Goal: Task Accomplishment & Management: Use online tool/utility

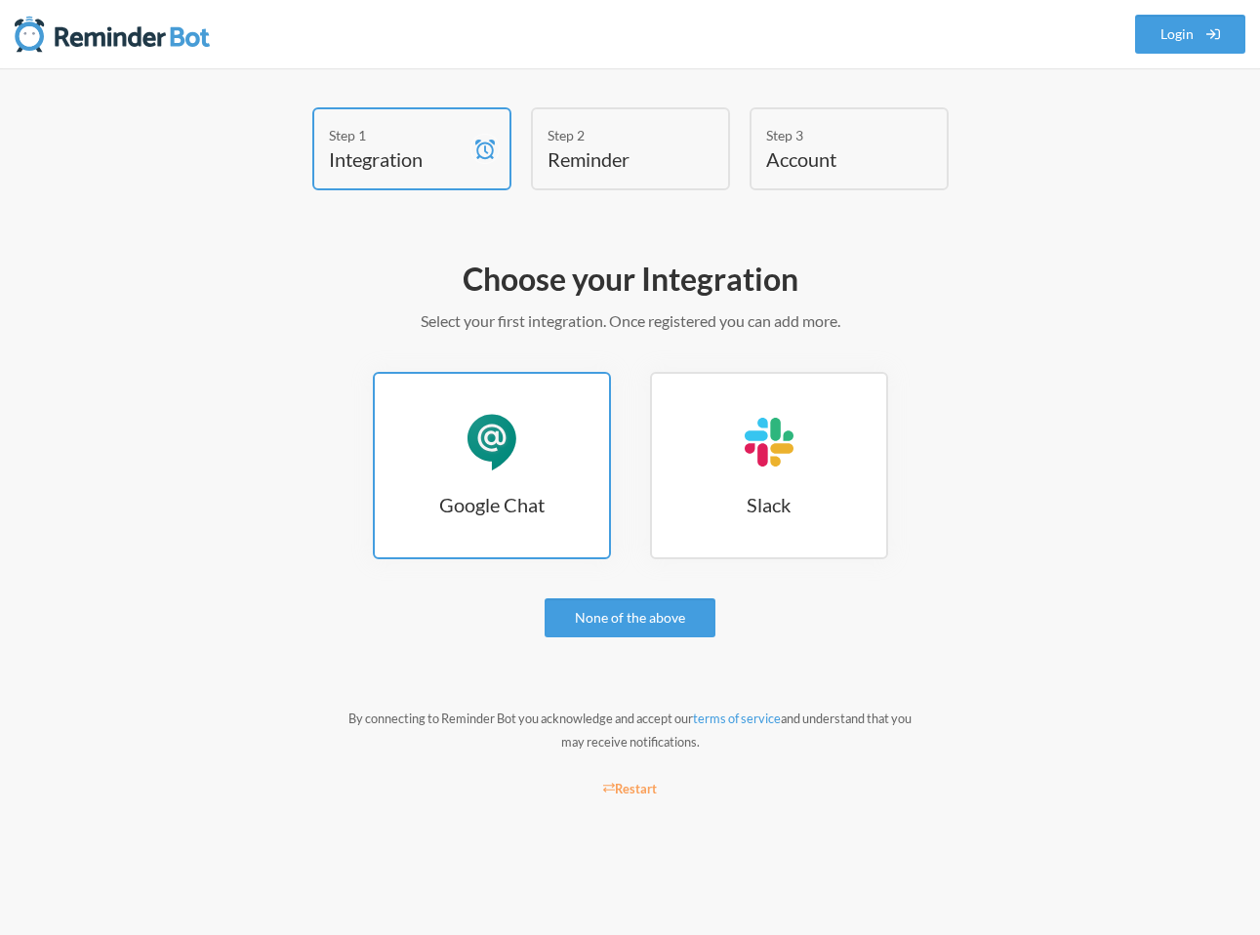
click at [506, 469] on div "Google Chat" at bounding box center [492, 442] width 59 height 59
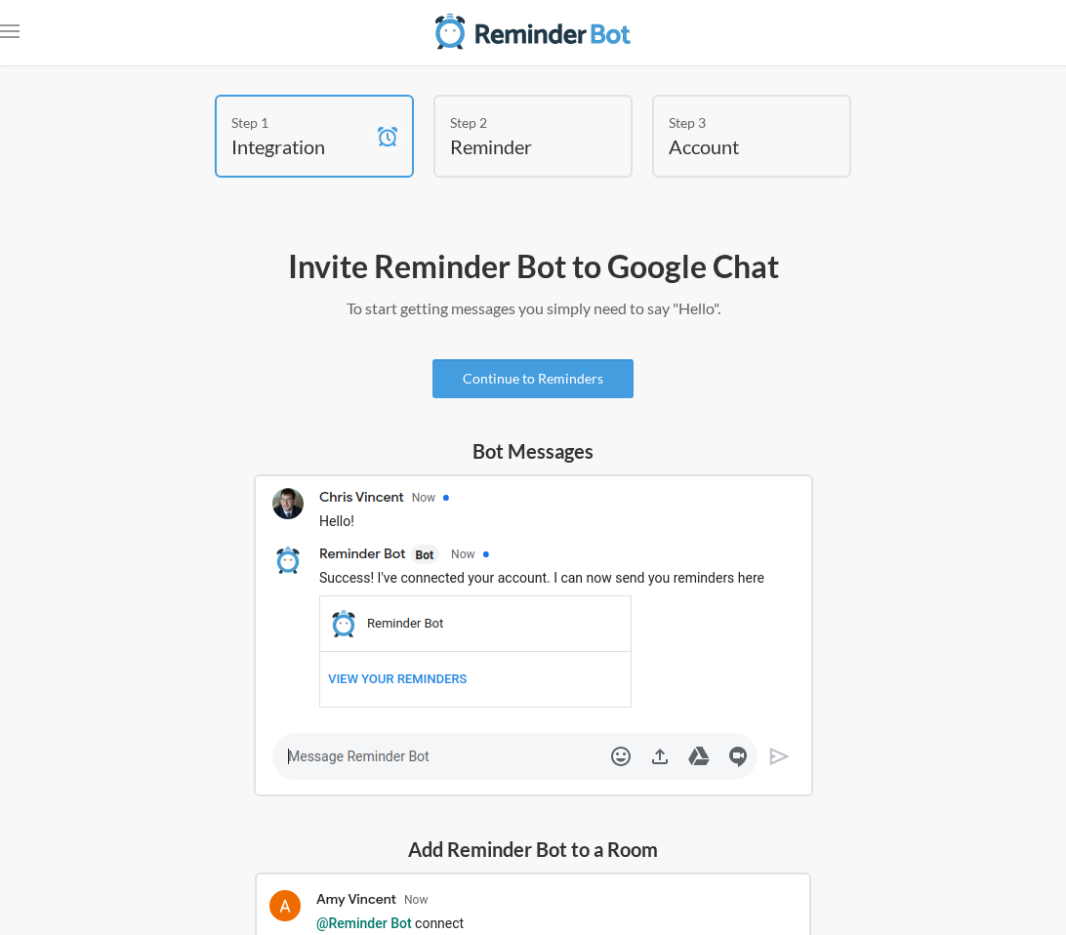
scroll to position [4, 0]
click at [519, 381] on link "Continue to Reminders" at bounding box center [532, 377] width 201 height 39
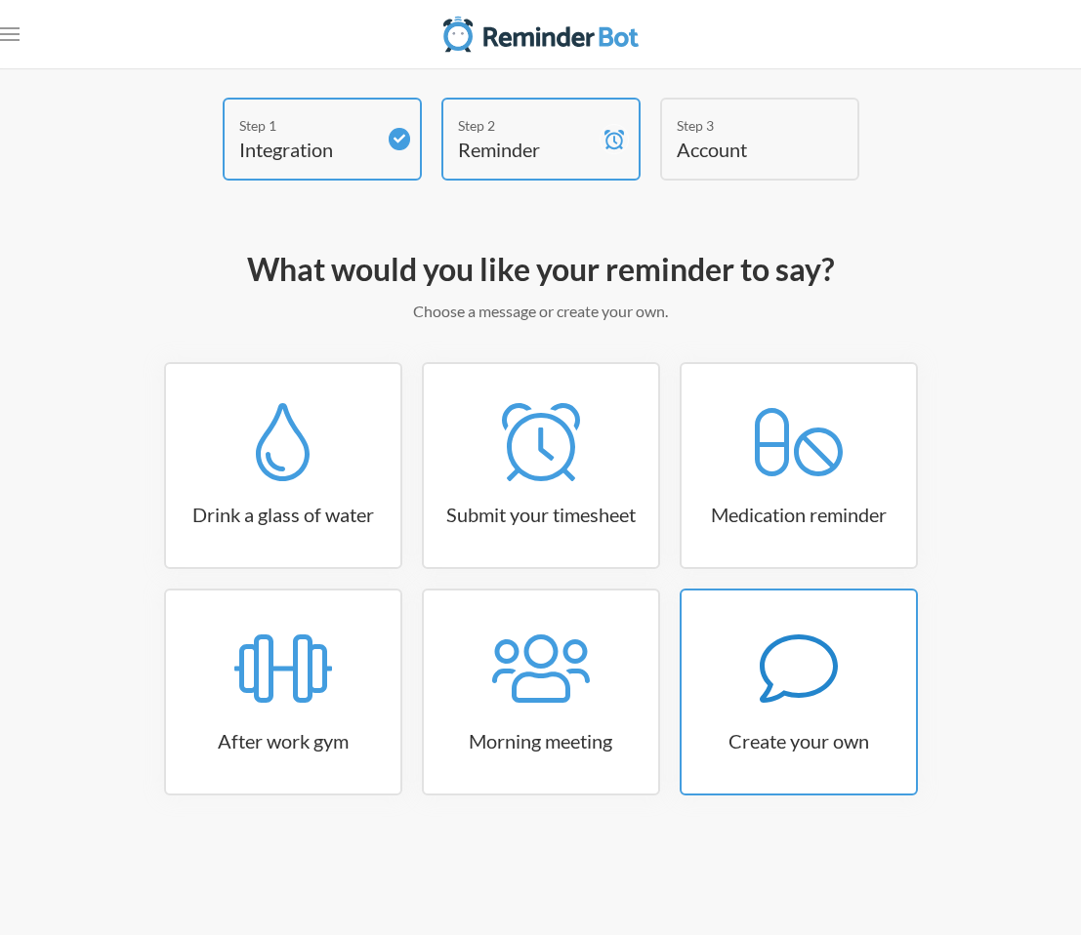
click at [747, 659] on div at bounding box center [798, 669] width 234 height 78
select select "11:30:00"
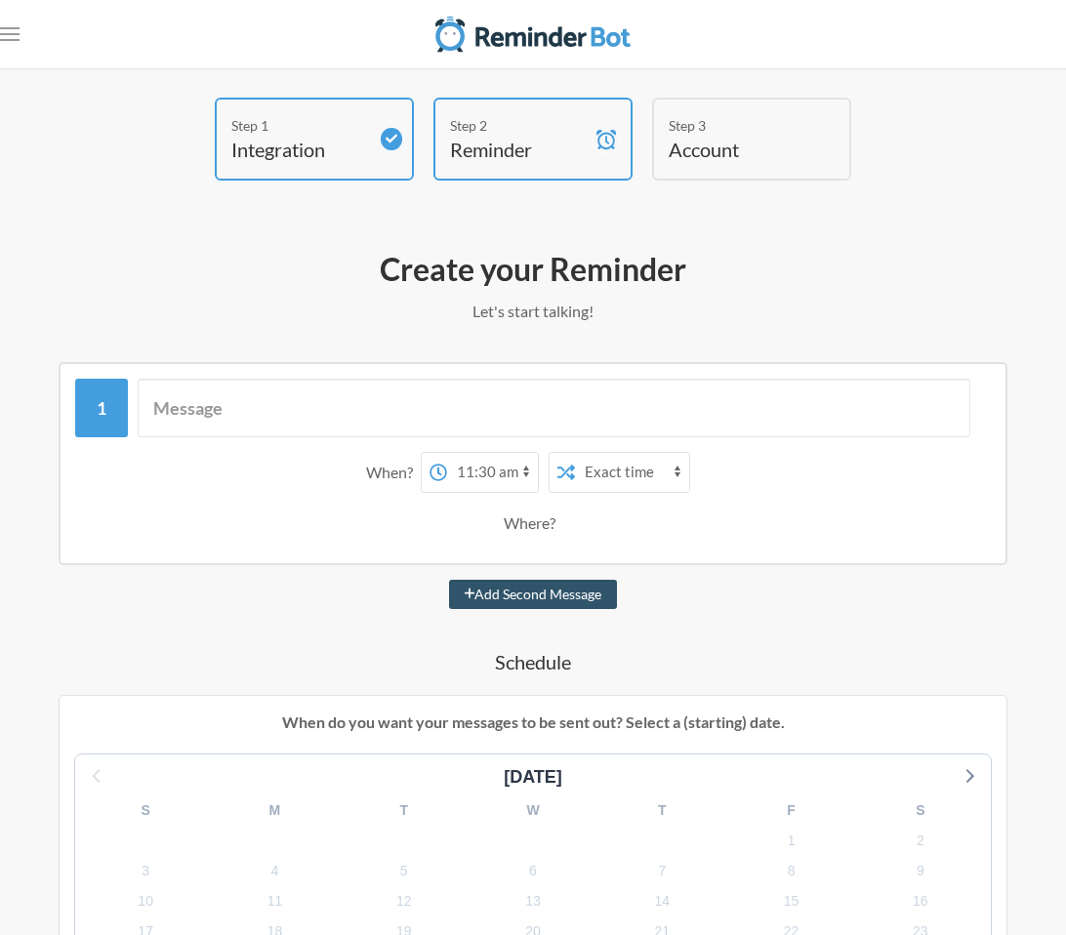
click at [465, 454] on select "12:00 am 12:15 am 12:30 am 12:45 am 1:00 am 1:15 am 1:30 am 1:45 am 2:00 am 2:1…" at bounding box center [492, 472] width 91 height 39
click at [447, 453] on select "12:00 am 12:15 am 12:30 am 12:45 am 1:00 am 1:15 am 1:30 am 1:45 am 2:00 am 2:1…" at bounding box center [492, 472] width 91 height 39
click at [443, 408] on input "text" at bounding box center [554, 408] width 833 height 59
type input "Drink Water"
click at [636, 472] on select "Exact time Random time" at bounding box center [632, 472] width 114 height 39
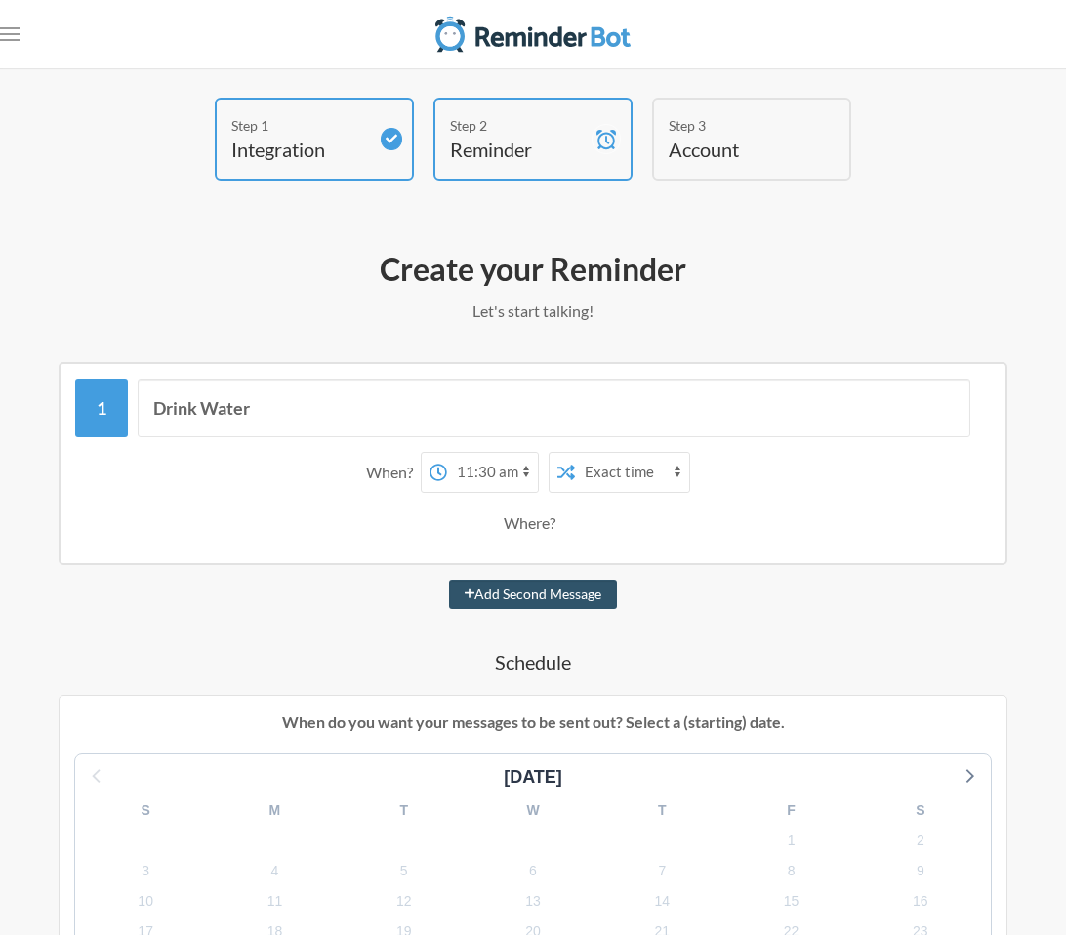
click at [575, 453] on select "Exact time Random time" at bounding box center [632, 472] width 114 height 39
click at [539, 593] on button "Add Second Message" at bounding box center [533, 594] width 169 height 29
select select "12:30:00"
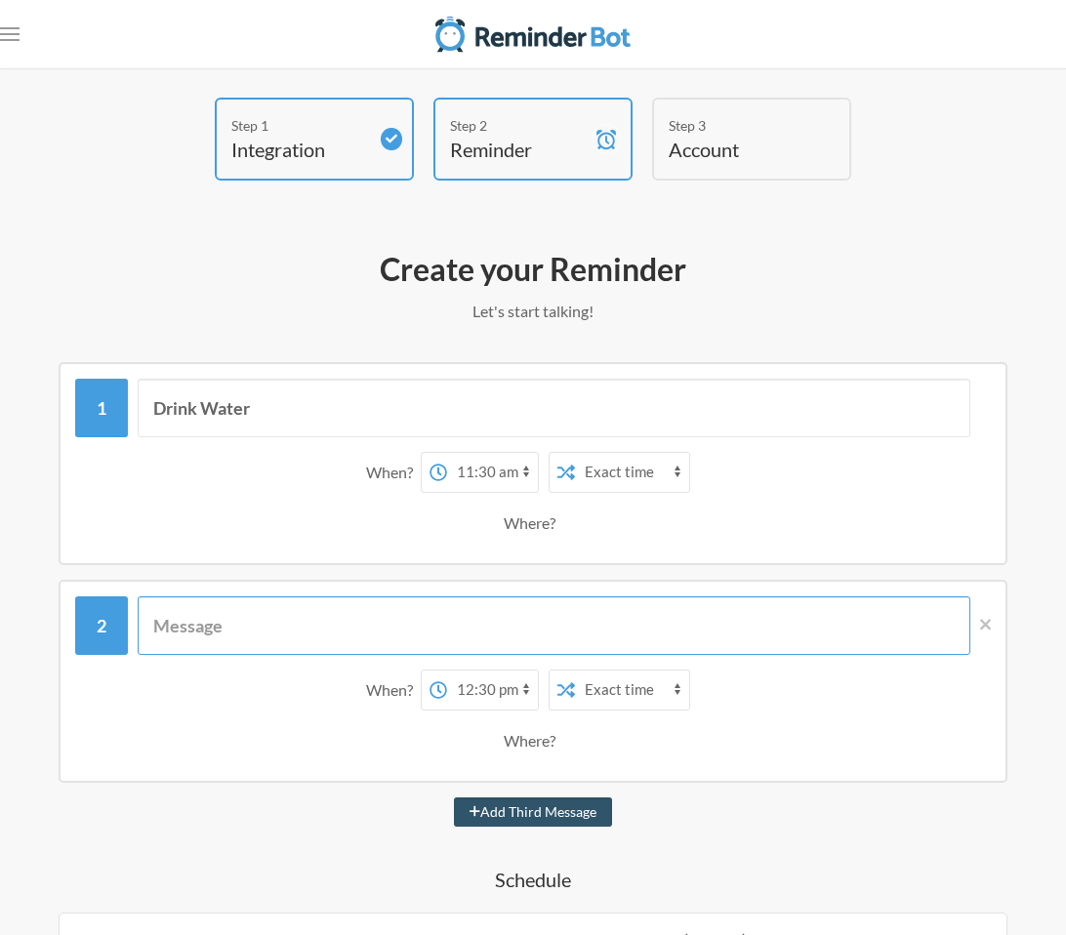
click at [407, 624] on input "text" at bounding box center [554, 626] width 833 height 59
type input "Drink More Water"
click at [504, 679] on select "12:00 am 12:15 am 12:30 am 12:45 am 1:00 am 1:15 am 1:30 am 1:45 am 2:00 am 2:1…" at bounding box center [492, 690] width 91 height 39
click at [447, 671] on select "12:00 am 12:15 am 12:30 am 12:45 am 1:00 am 1:15 am 1:30 am 1:45 am 2:00 am 2:1…" at bounding box center [492, 690] width 91 height 39
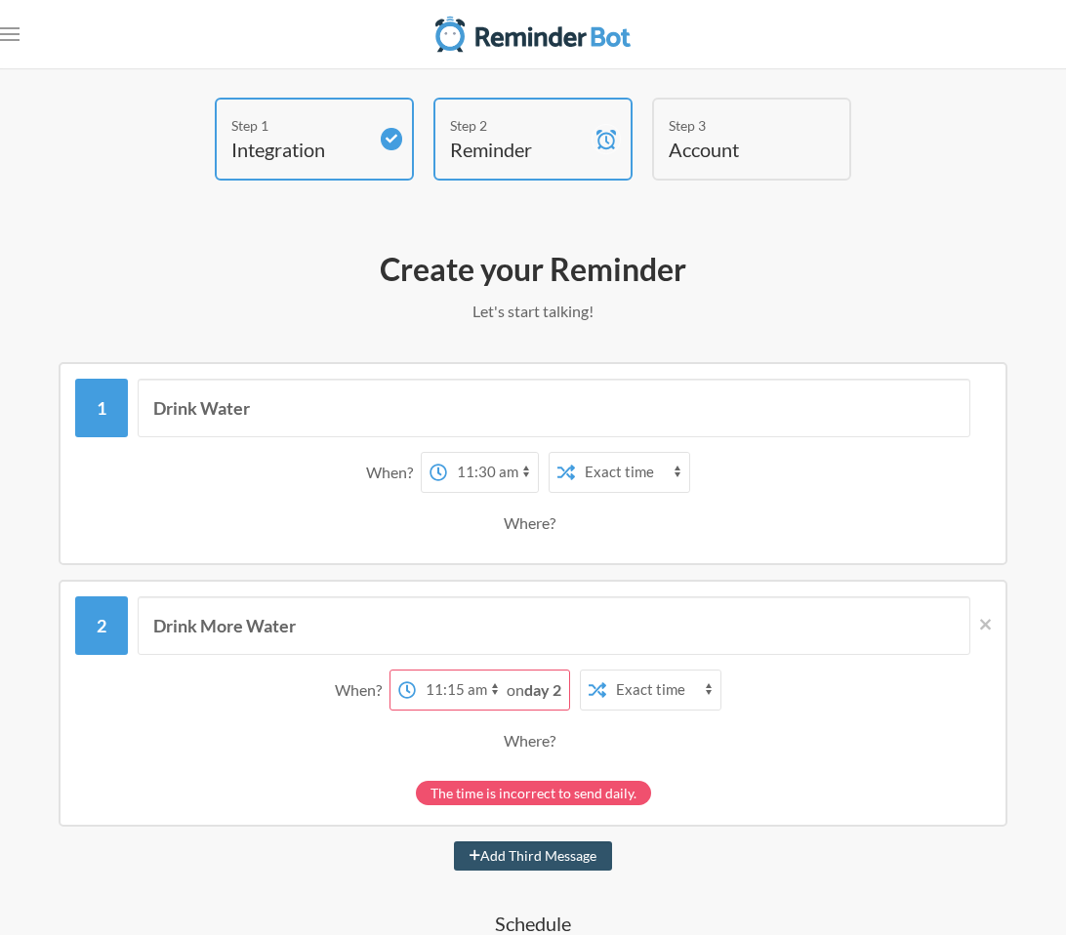
click at [480, 685] on select "12:00 am 12:15 am 12:30 am 12:45 am 1:00 am 1:15 am 1:30 am 1:45 am 2:00 am 2:1…" at bounding box center [461, 690] width 91 height 39
select select "11:45:00"
click at [446, 671] on select "12:00 am 12:15 am 12:30 am 12:45 am 1:00 am 1:15 am 1:30 am 1:45 am 2:00 am 2:1…" at bounding box center [461, 690] width 91 height 39
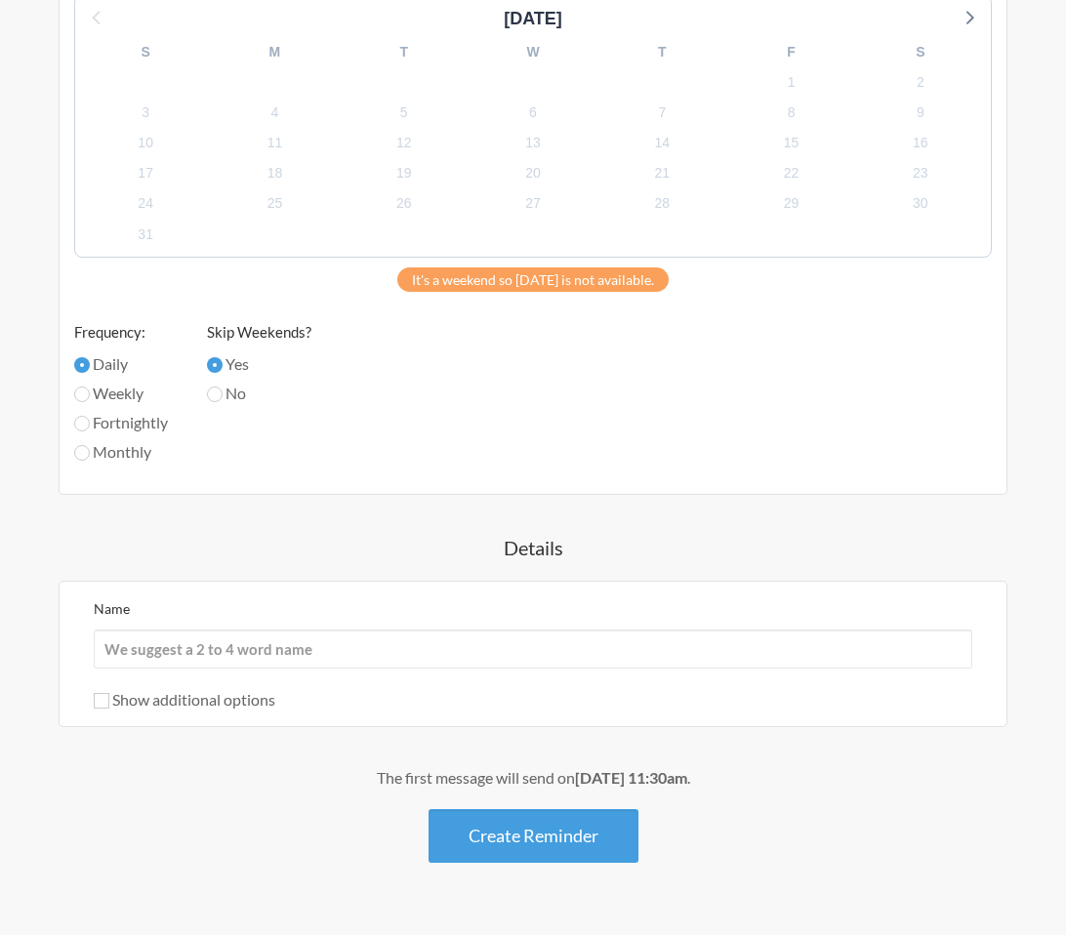
scroll to position [982, 0]
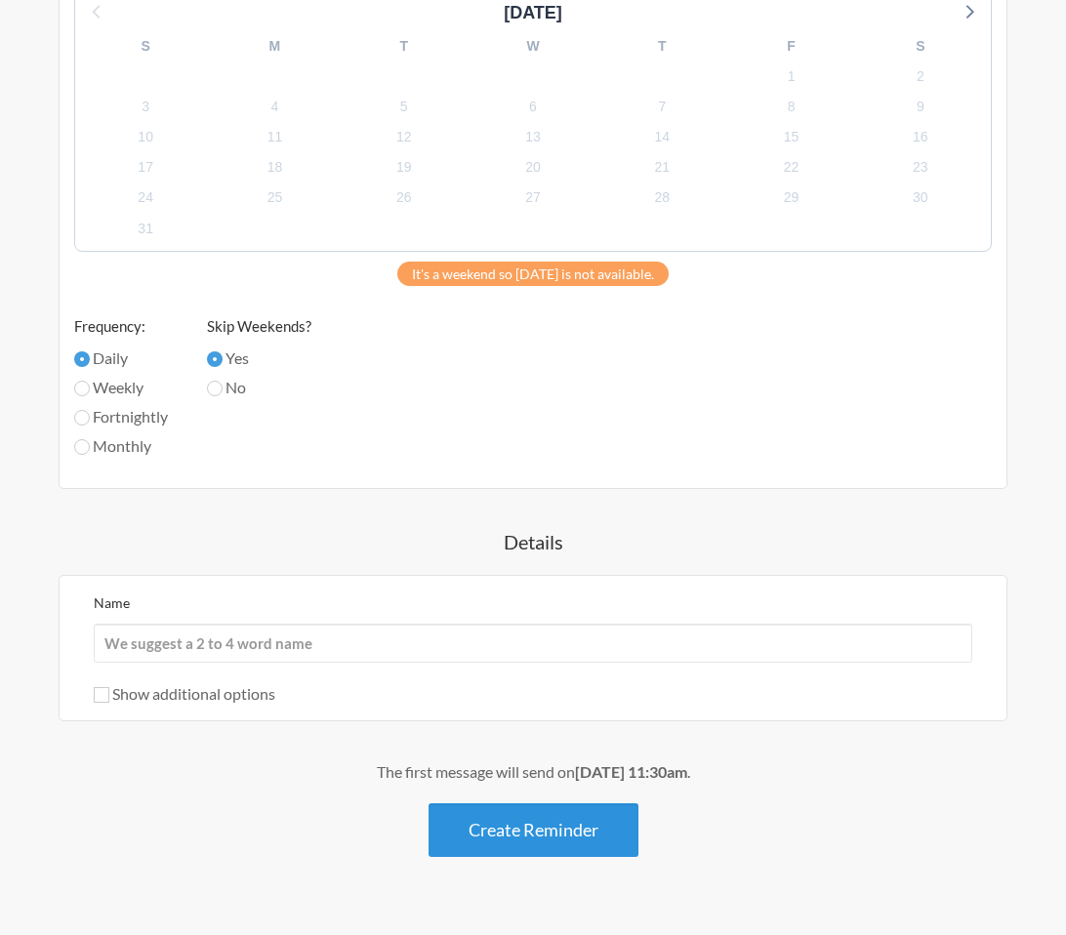
click at [582, 844] on button "Create Reminder" at bounding box center [534, 830] width 210 height 54
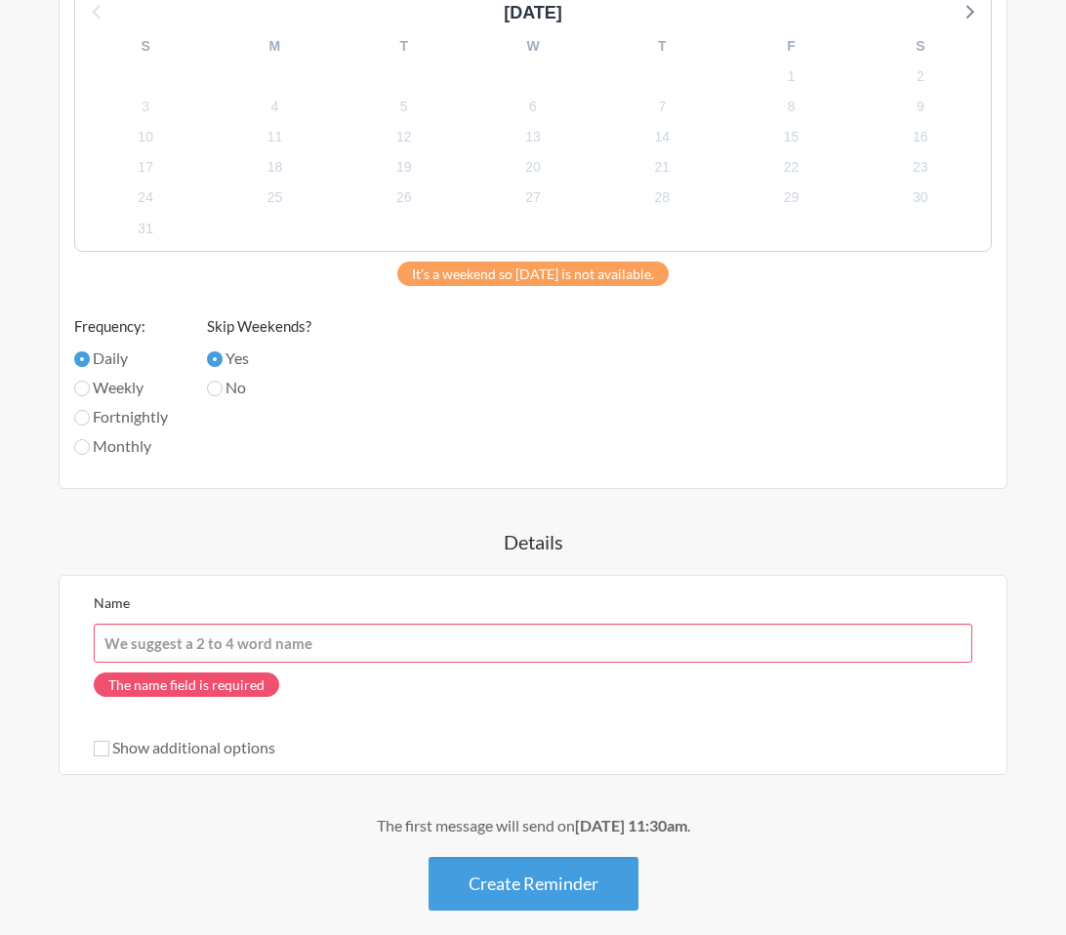
click at [165, 647] on input "Name" at bounding box center [533, 643] width 879 height 39
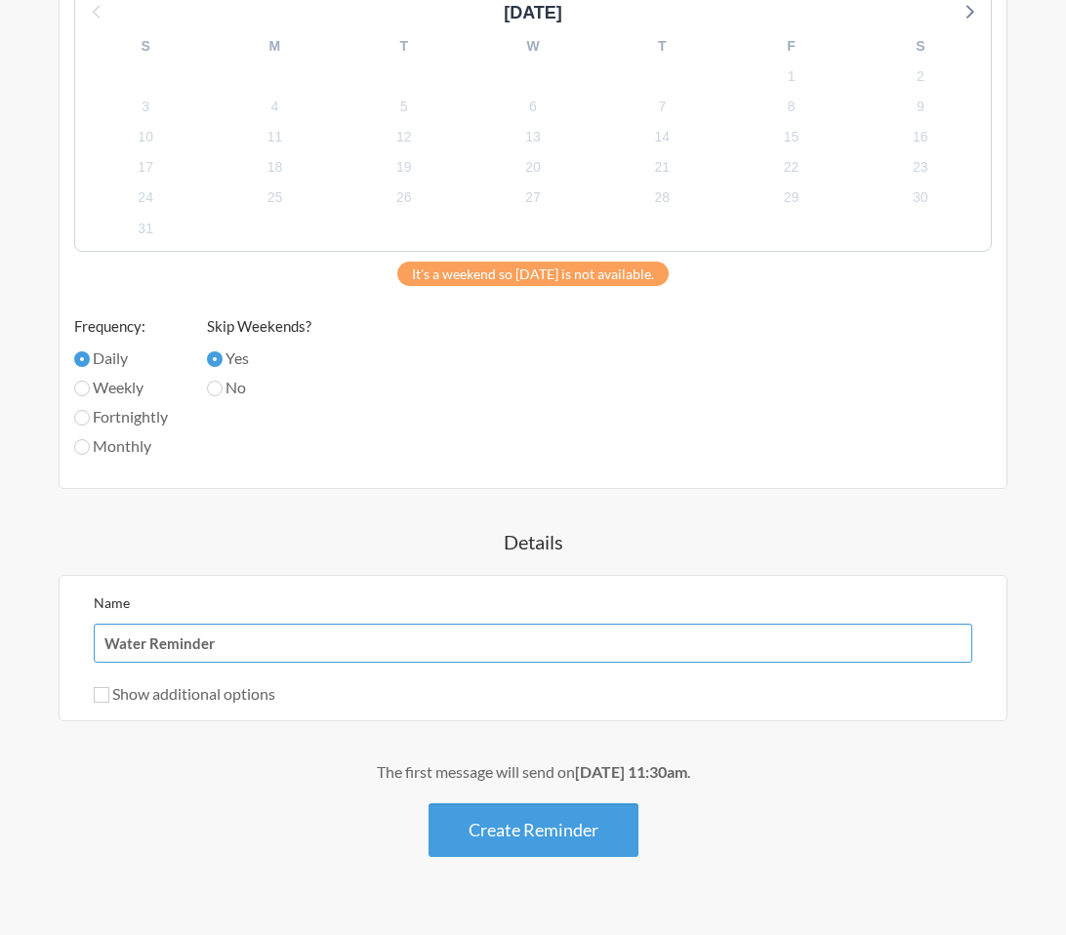
click at [270, 648] on input "Water Reminder" at bounding box center [533, 643] width 879 height 39
type input "Drink Water"
click at [97, 795] on div "The first message will send on September 1st, at 11:30am . Create Reminder" at bounding box center [533, 809] width 949 height 97
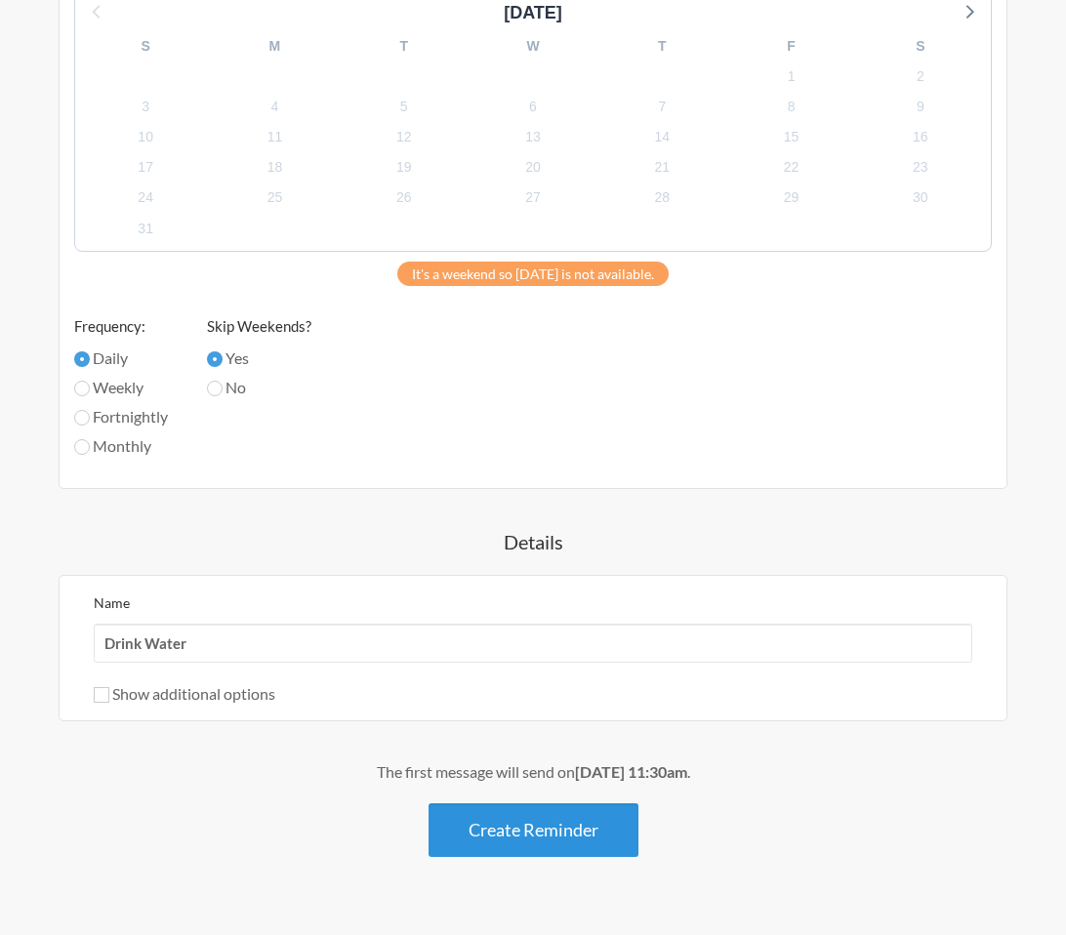
click at [589, 832] on button "Create Reminder" at bounding box center [534, 830] width 210 height 54
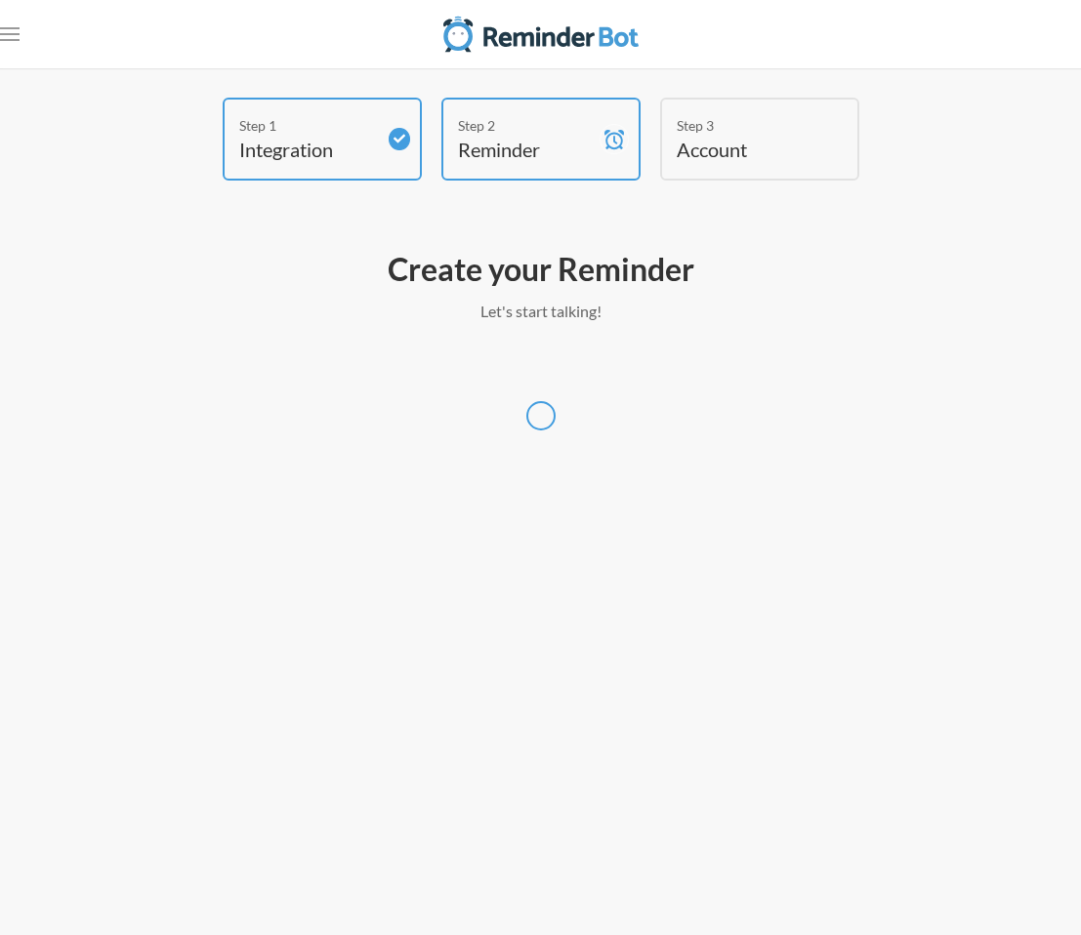
select select "America/Chicago"
select select "US"
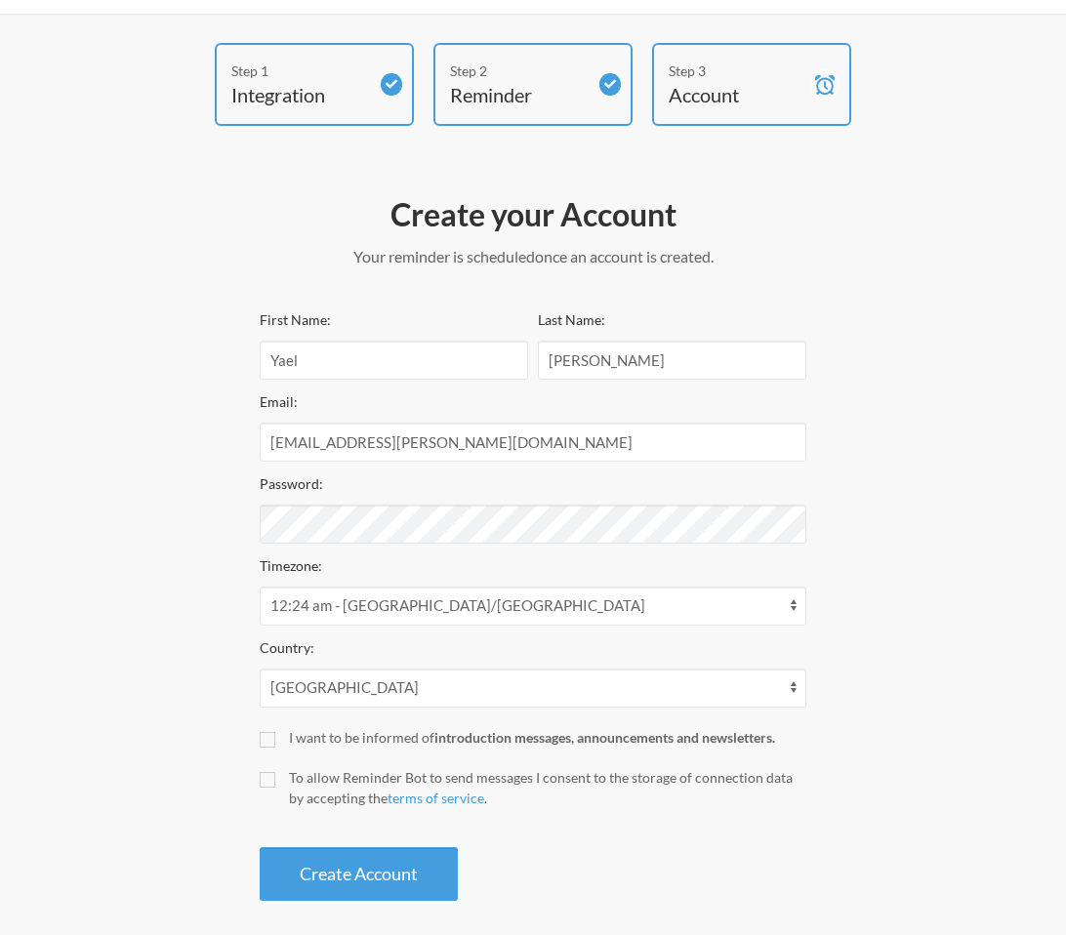
scroll to position [60, 0]
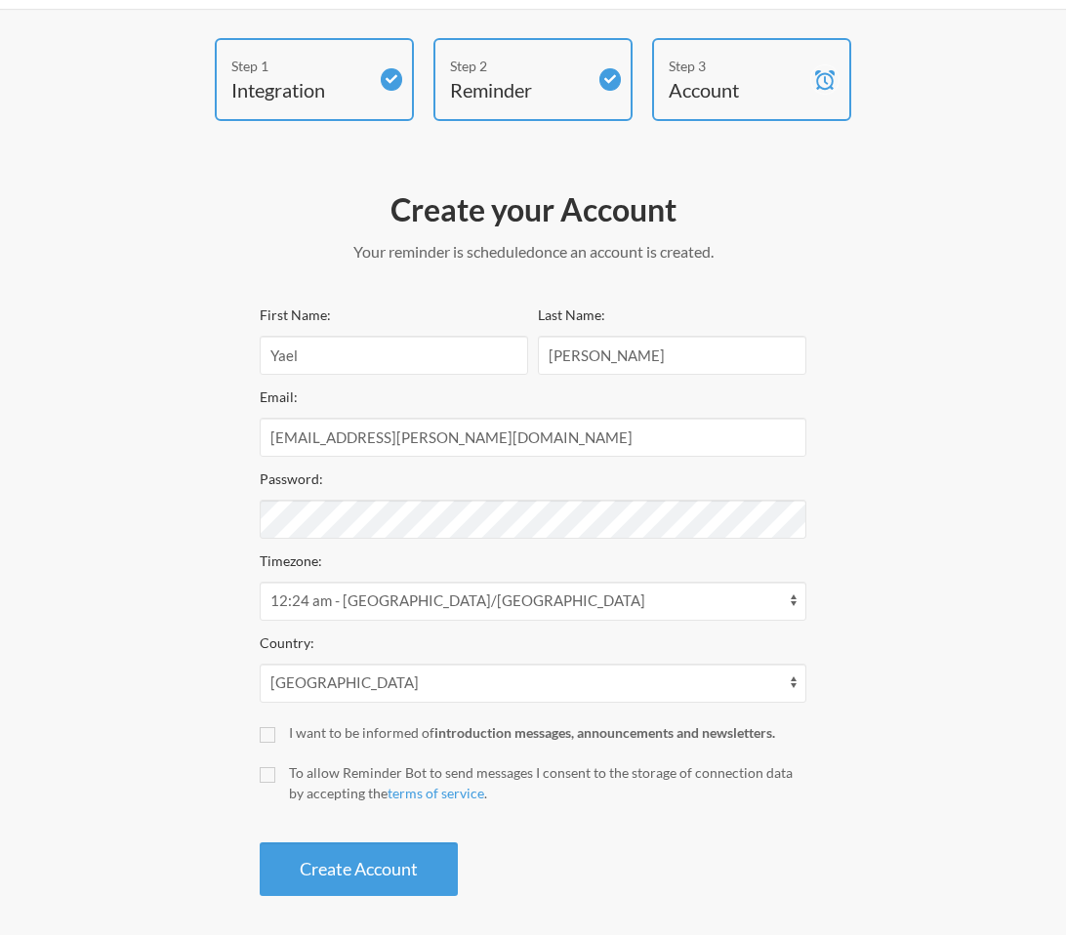
click at [264, 762] on label "To allow Reminder Bot to send messages I consent to the storage of connection d…" at bounding box center [533, 782] width 547 height 41
click at [264, 767] on input "To allow Reminder Bot to send messages I consent to the storage of connection d…" at bounding box center [268, 775] width 16 height 16
checkbox input "true"
click at [365, 867] on button "Create Account" at bounding box center [359, 870] width 198 height 54
click at [379, 877] on button "Create Account" at bounding box center [359, 870] width 198 height 54
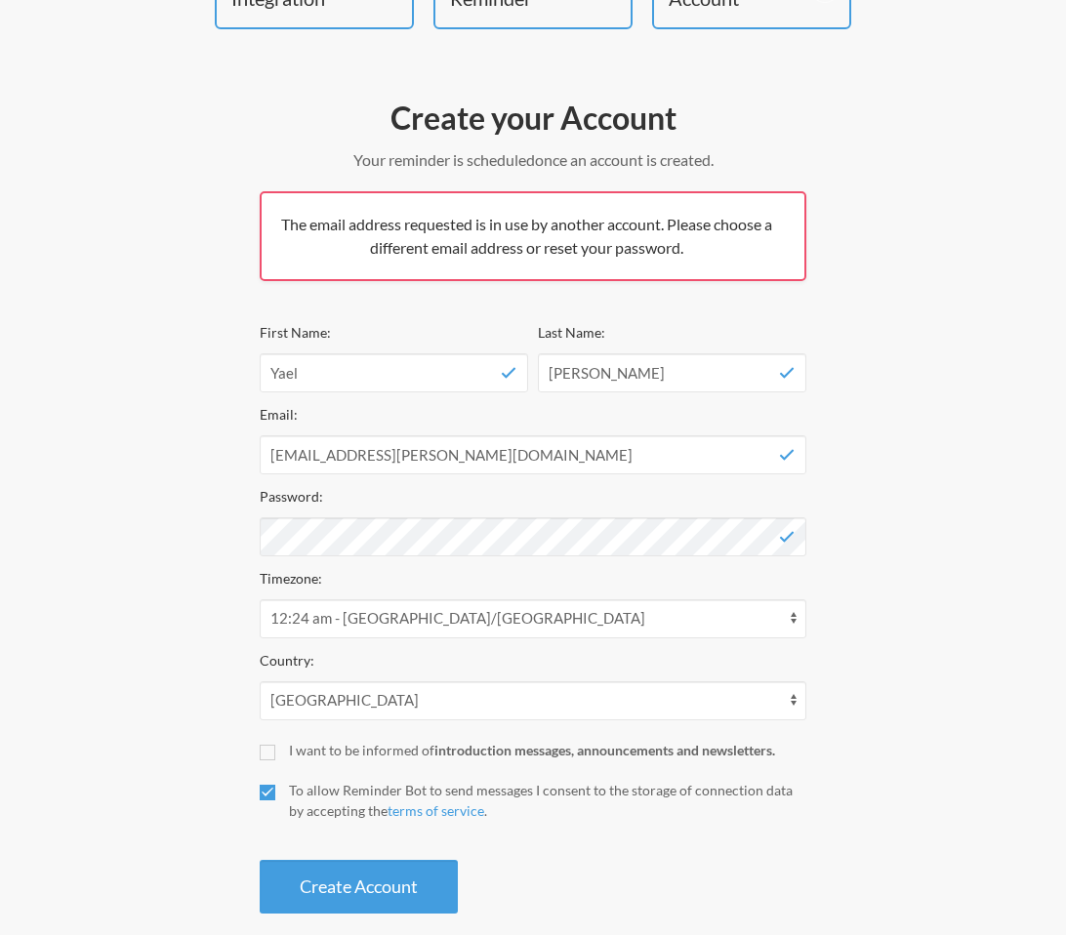
scroll to position [169, 0]
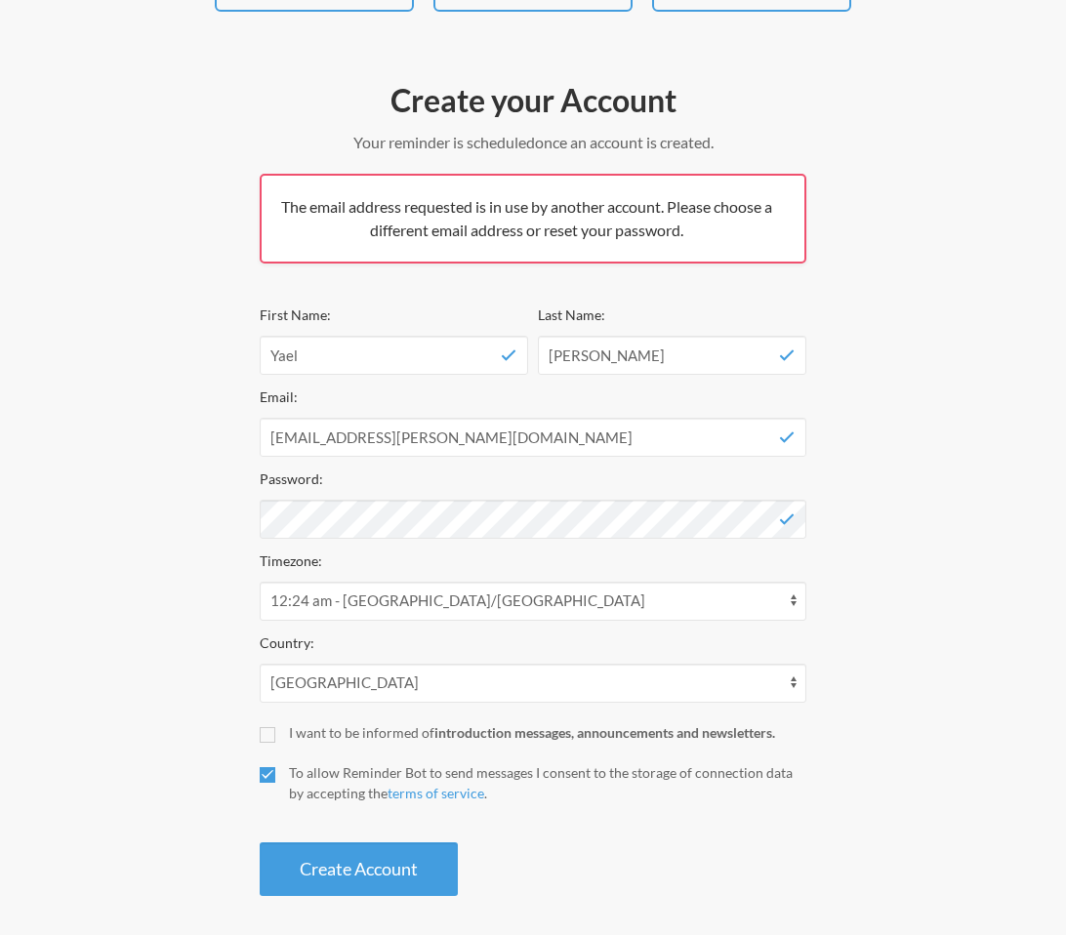
click at [353, 846] on button "Create Account" at bounding box center [359, 870] width 198 height 54
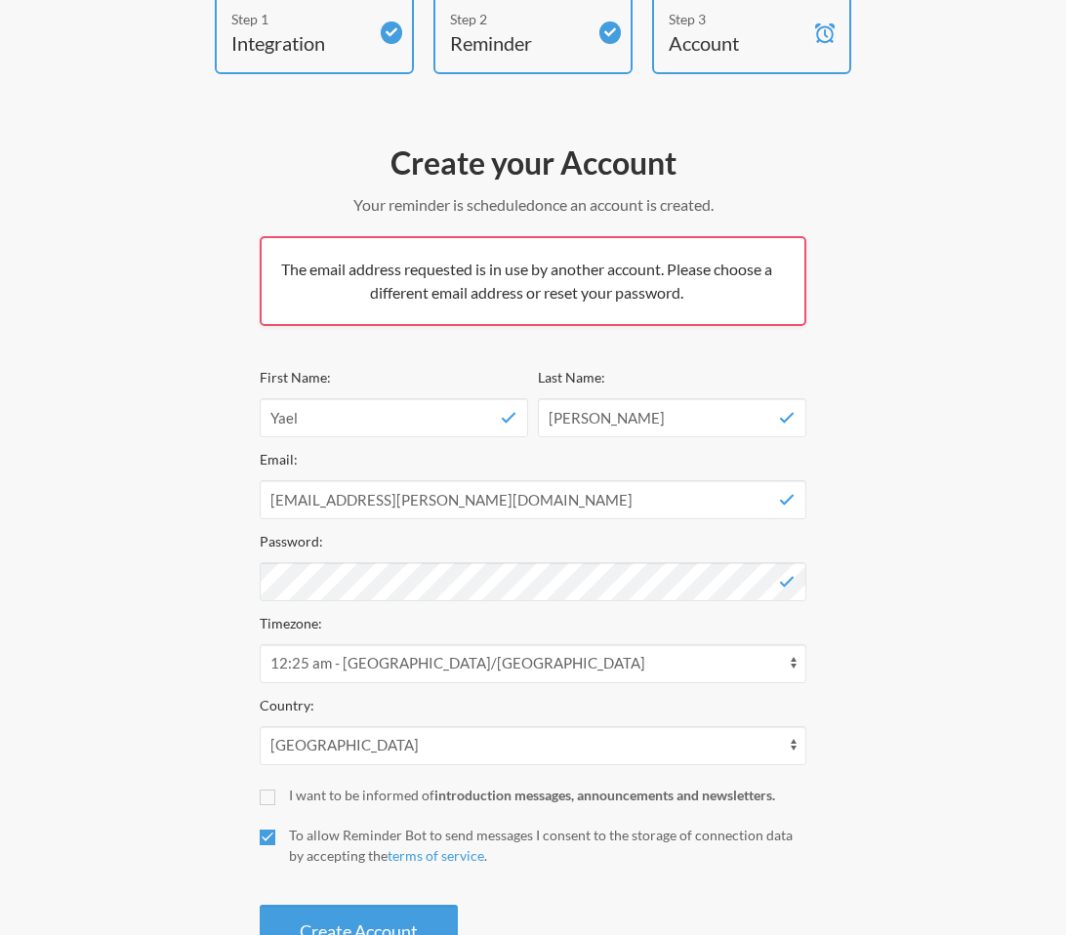
scroll to position [0, 0]
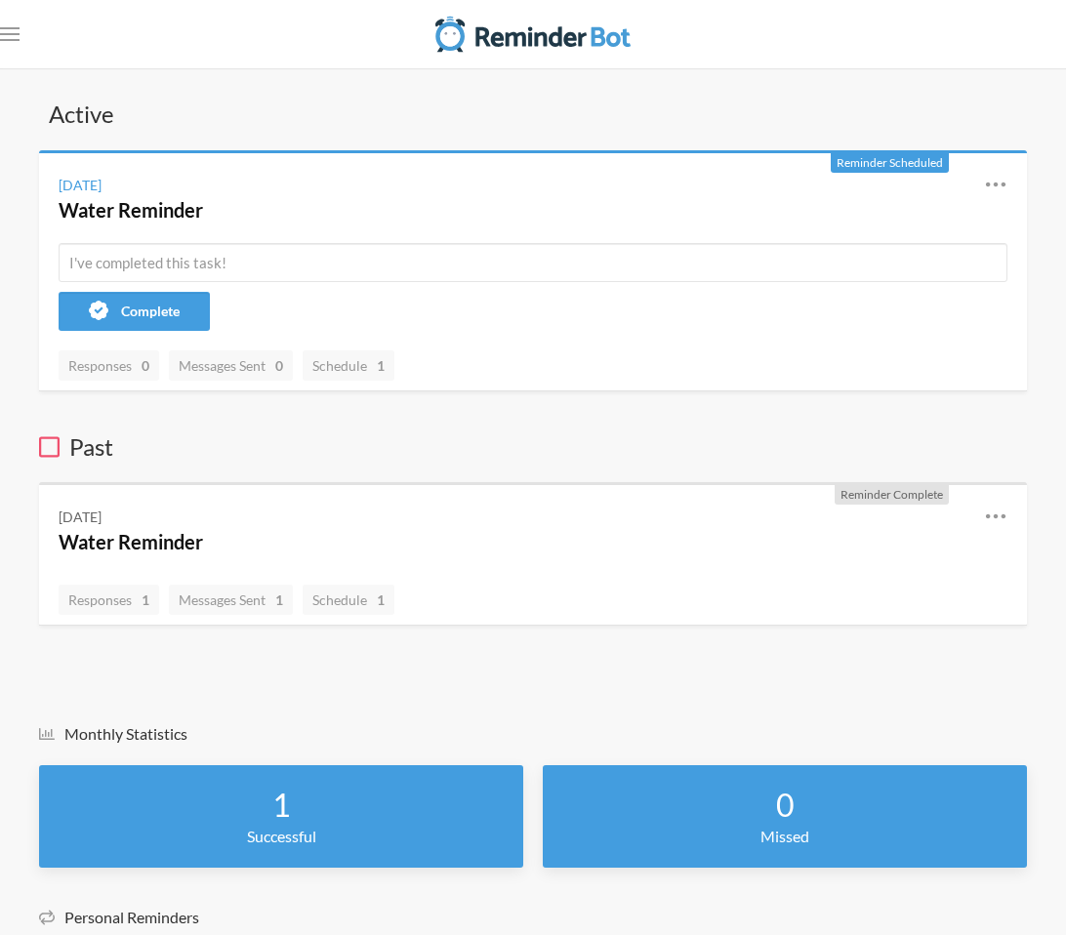
click at [49, 447] on icon at bounding box center [49, 446] width 21 height 23
click at [100, 453] on h3 "Past" at bounding box center [533, 447] width 988 height 33
click at [338, 233] on div "Saturday, August 30 Water Reminder Reschedule View History Edit" at bounding box center [533, 198] width 988 height 90
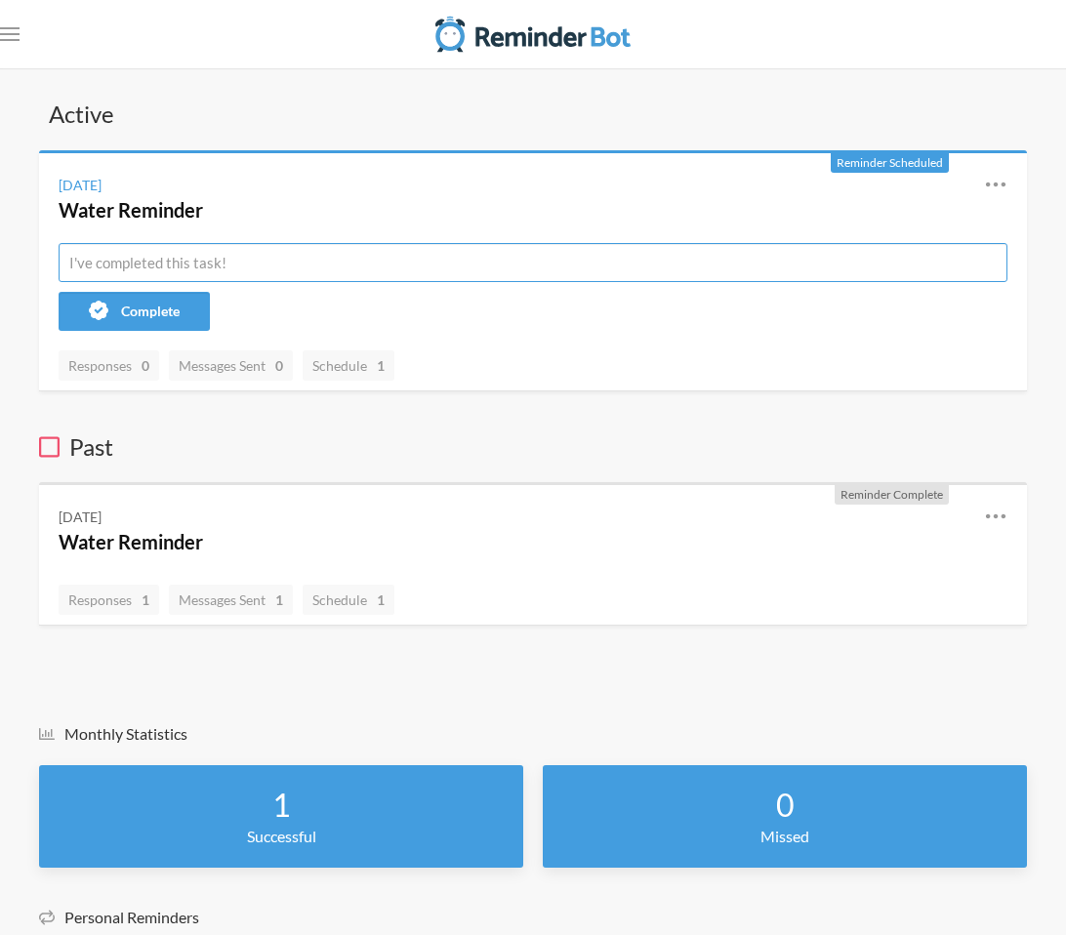
click at [250, 275] on input "text" at bounding box center [533, 262] width 949 height 39
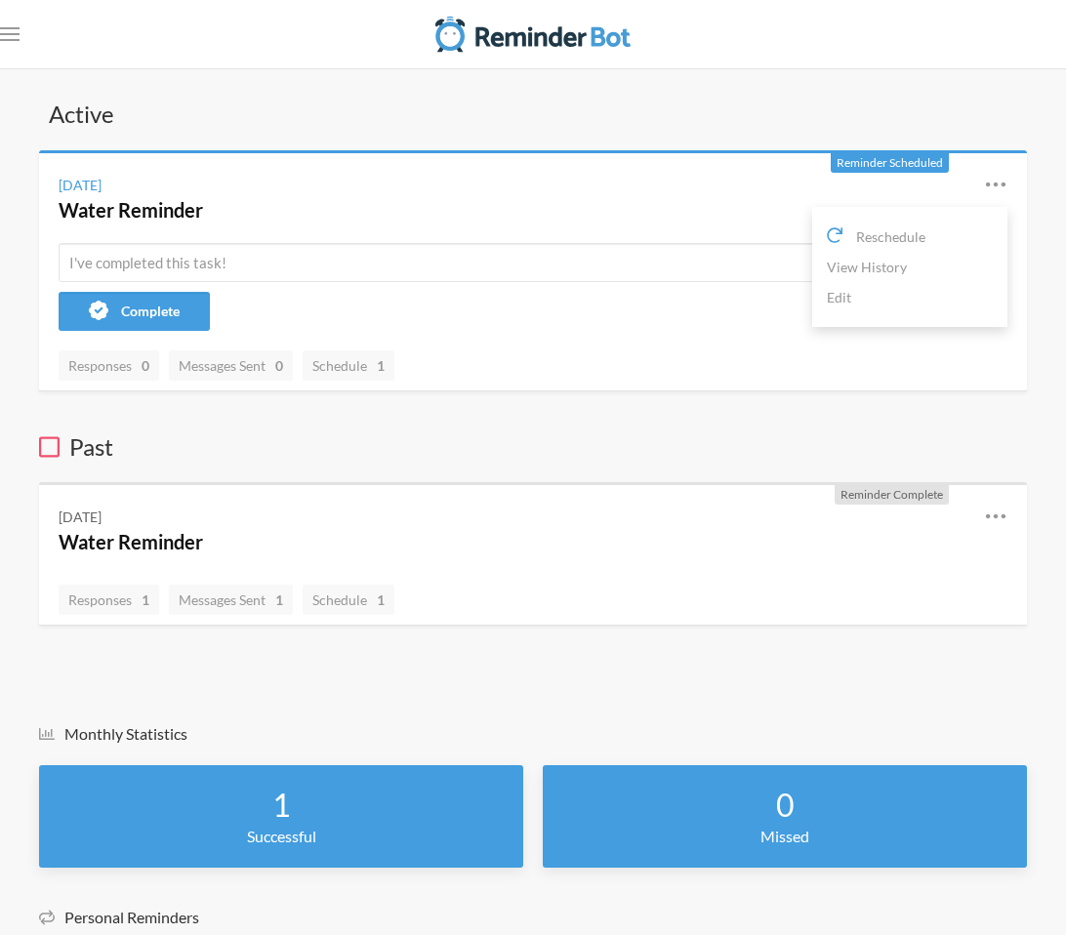
click at [984, 190] on icon at bounding box center [995, 184] width 23 height 23
click at [840, 292] on link "Edit" at bounding box center [910, 297] width 166 height 30
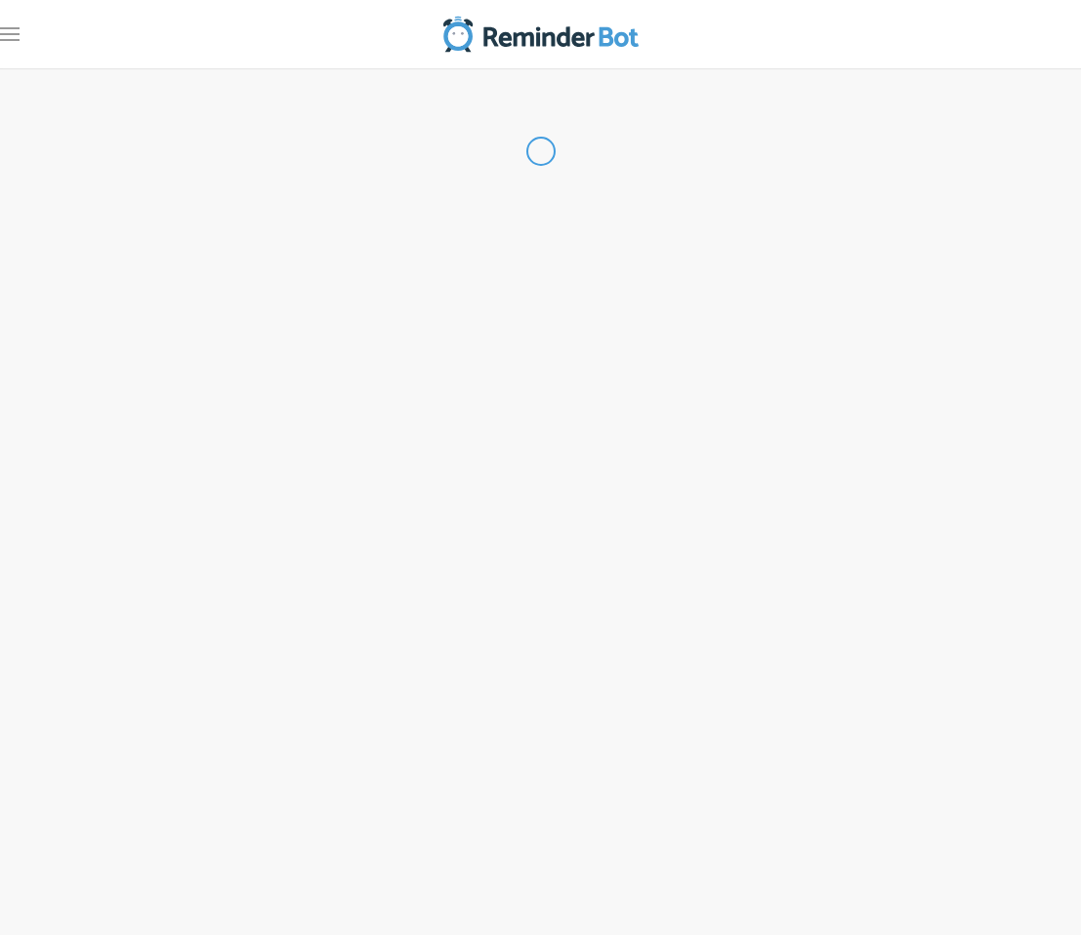
type input "Water Reminder"
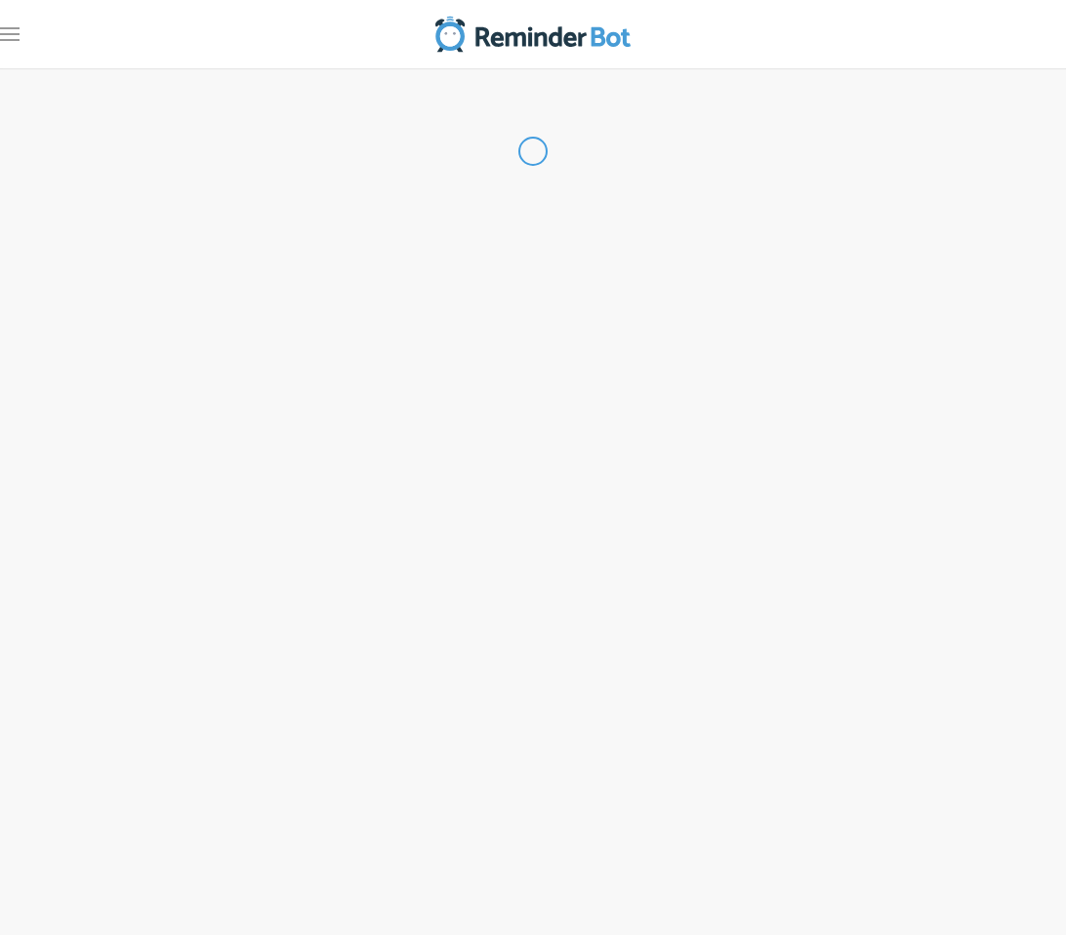
select select "11:00:00"
select select "true"
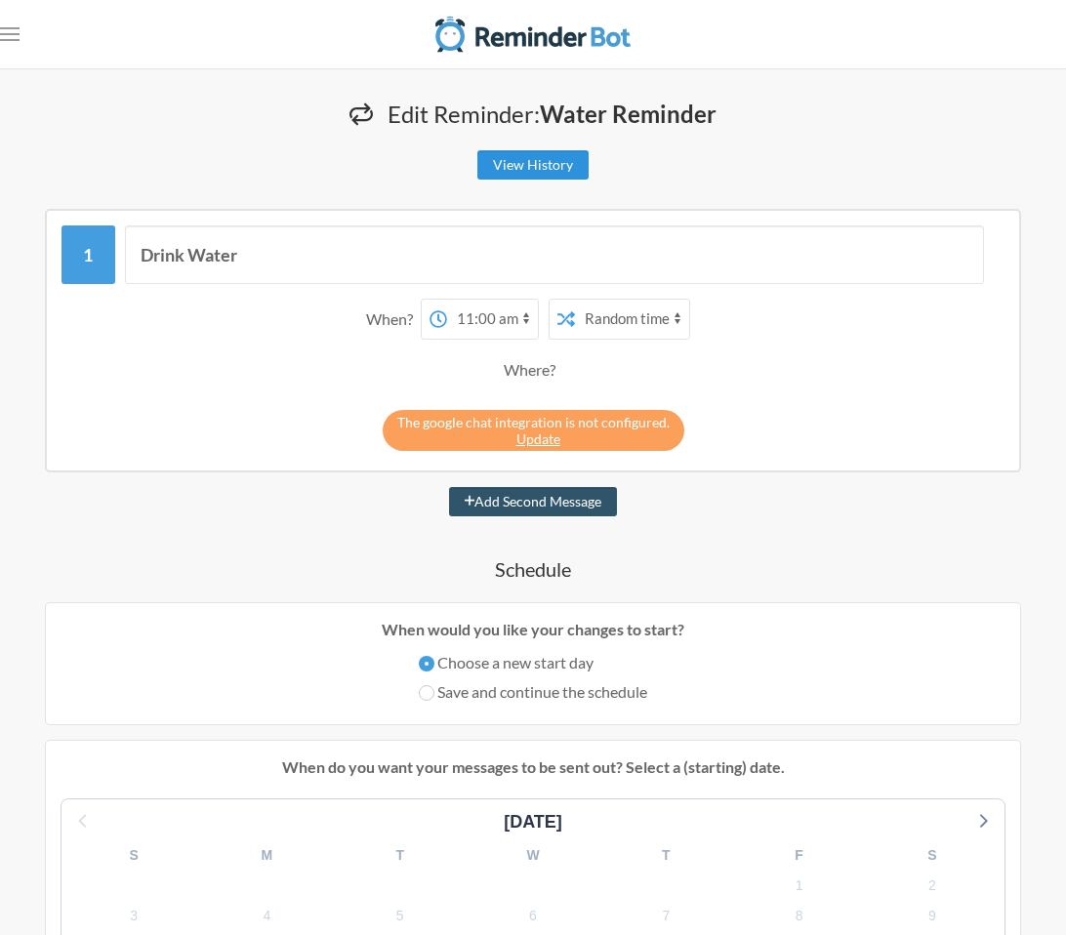
click at [528, 162] on link "View History" at bounding box center [532, 164] width 111 height 29
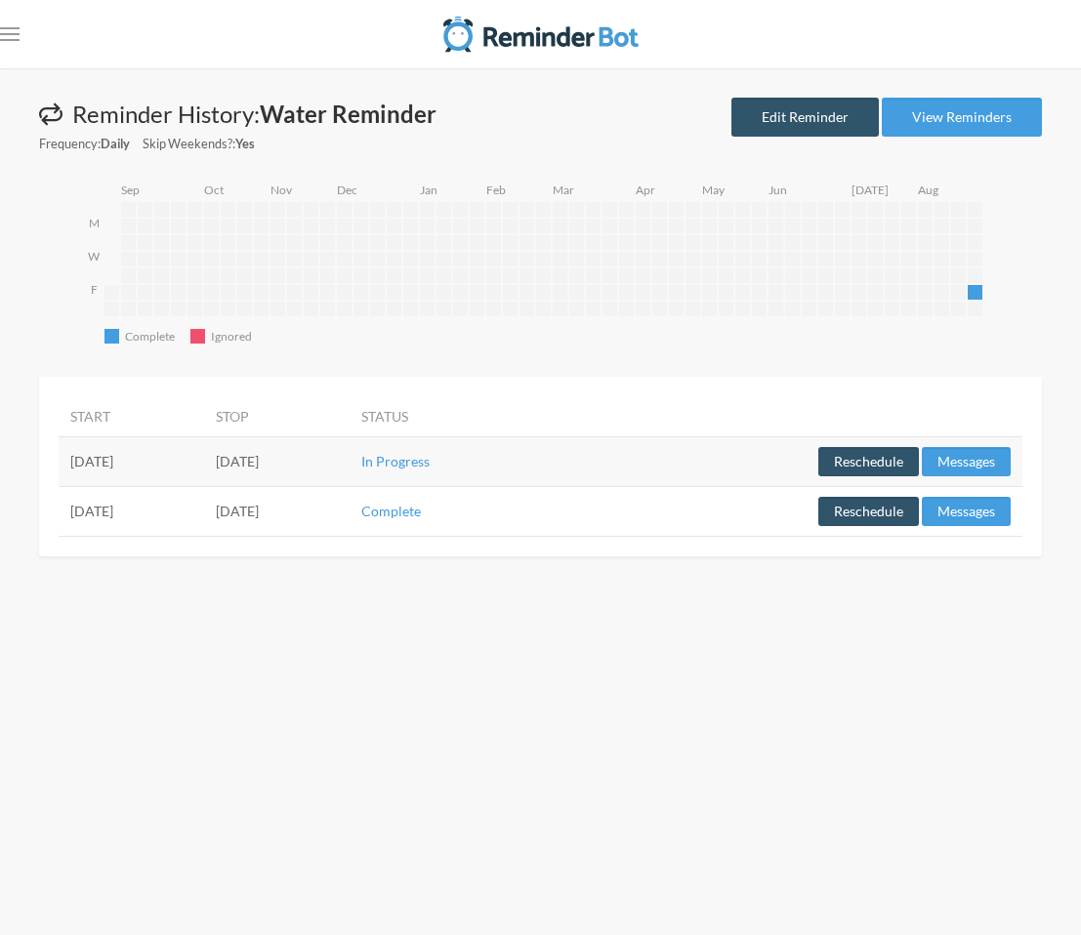
drag, startPoint x: 555, startPoint y: 469, endPoint x: 602, endPoint y: 454, distance: 50.0
click at [551, 469] on td "In Progress" at bounding box center [450, 461] width 201 height 50
click at [551, 520] on td "Complete" at bounding box center [450, 511] width 201 height 50
click at [551, 508] on td "Complete" at bounding box center [450, 511] width 201 height 50
click at [885, 472] on button "Reschedule" at bounding box center [868, 461] width 101 height 29
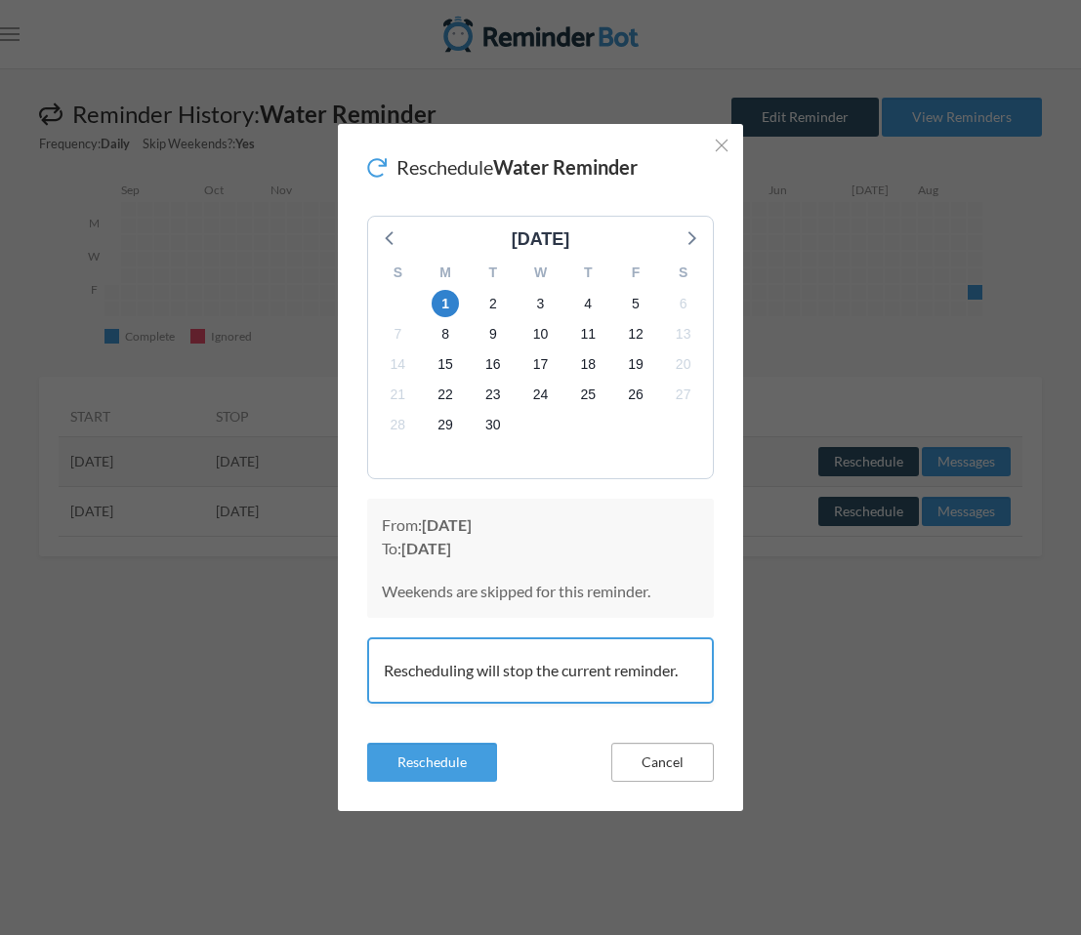
click at [654, 762] on button "Cancel" at bounding box center [662, 762] width 103 height 39
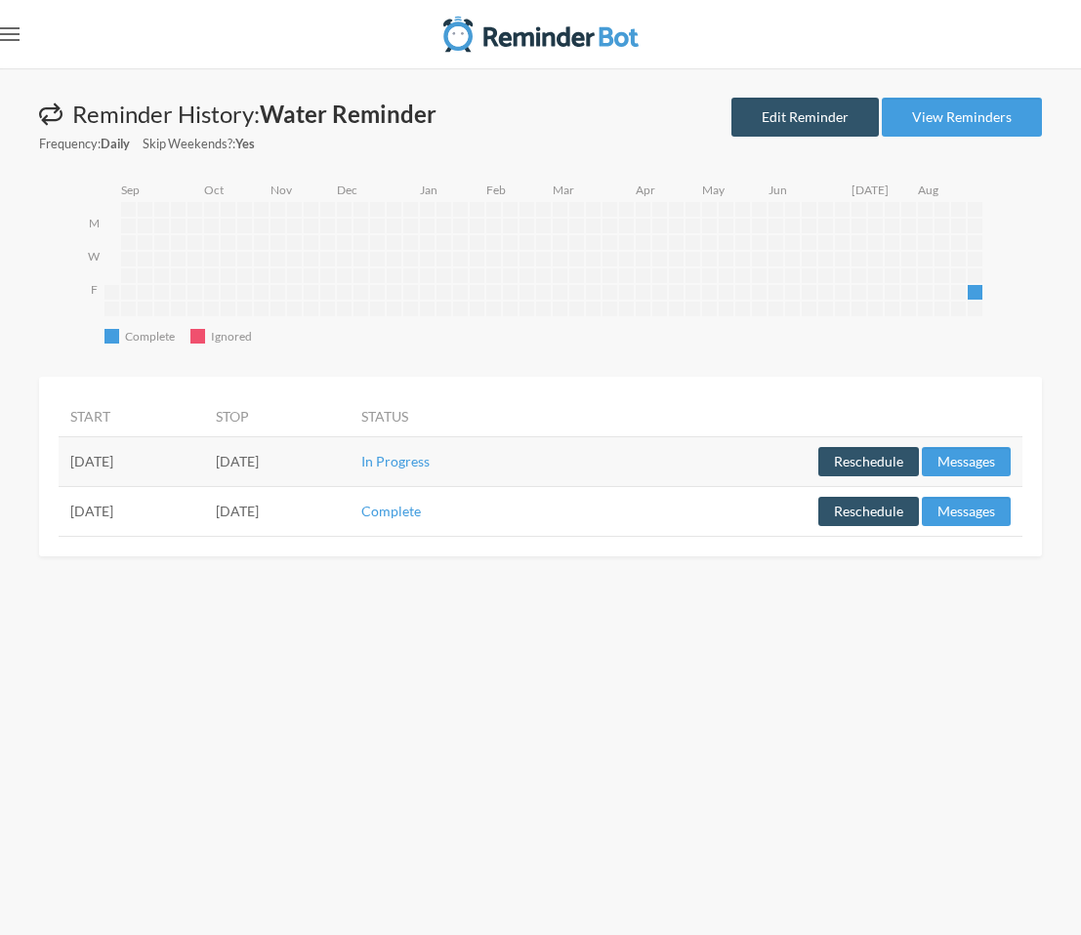
click at [7, 33] on rect "Open menu" at bounding box center [10, 34] width 20 height 2
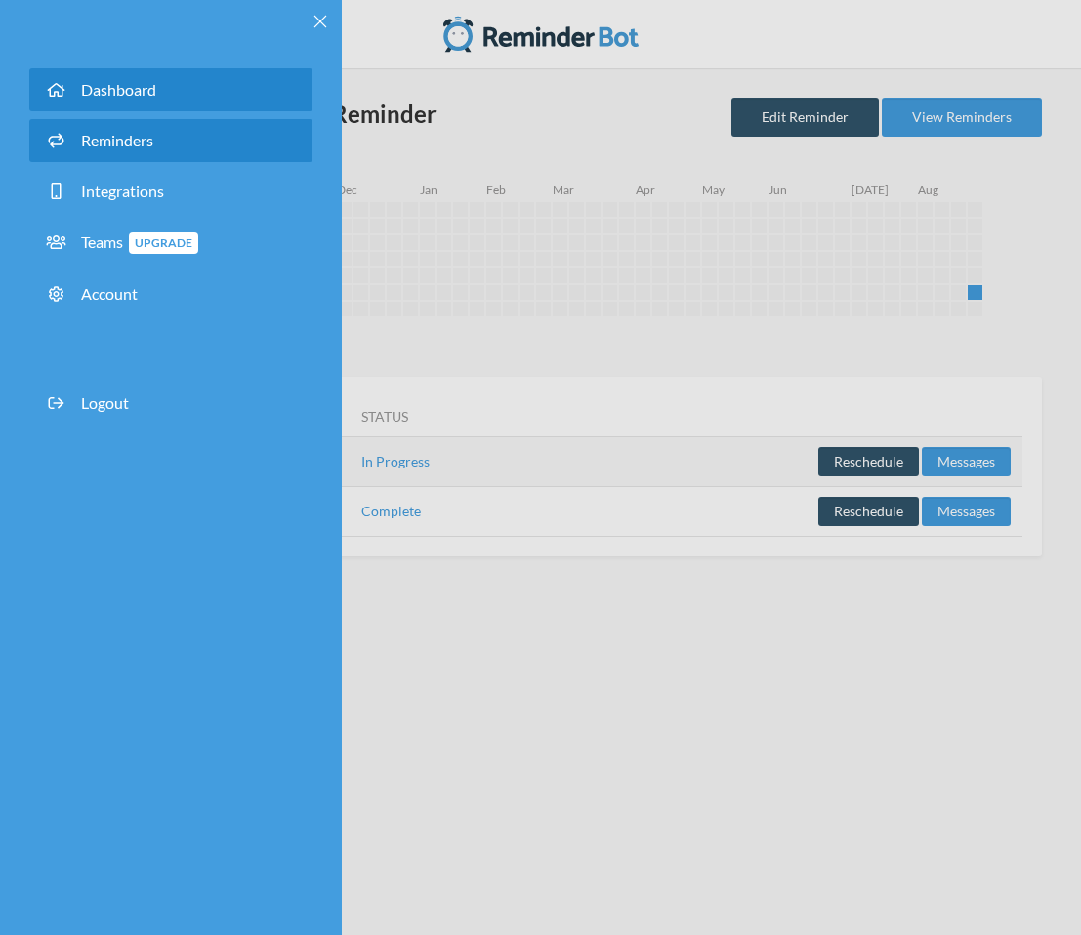
click at [127, 96] on span "Dashboard" at bounding box center [118, 89] width 75 height 19
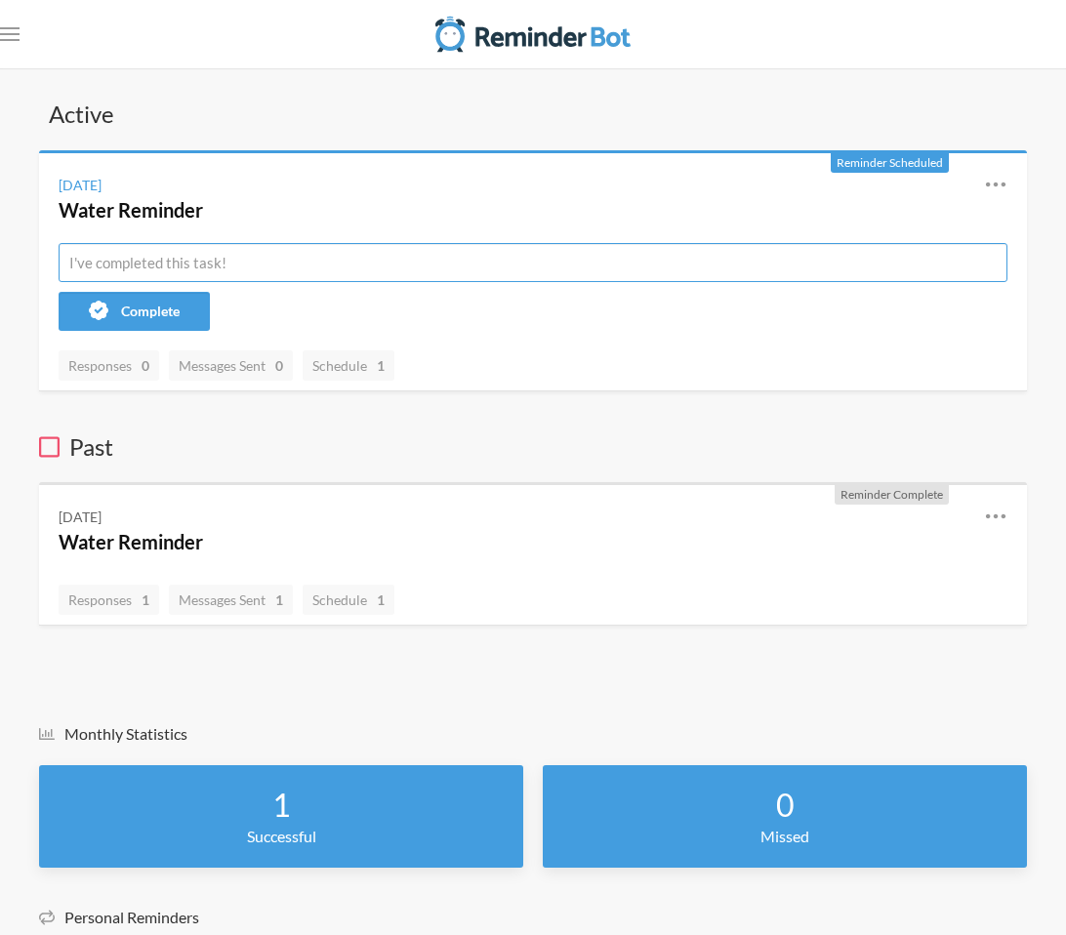
click at [215, 265] on input "text" at bounding box center [533, 262] width 949 height 39
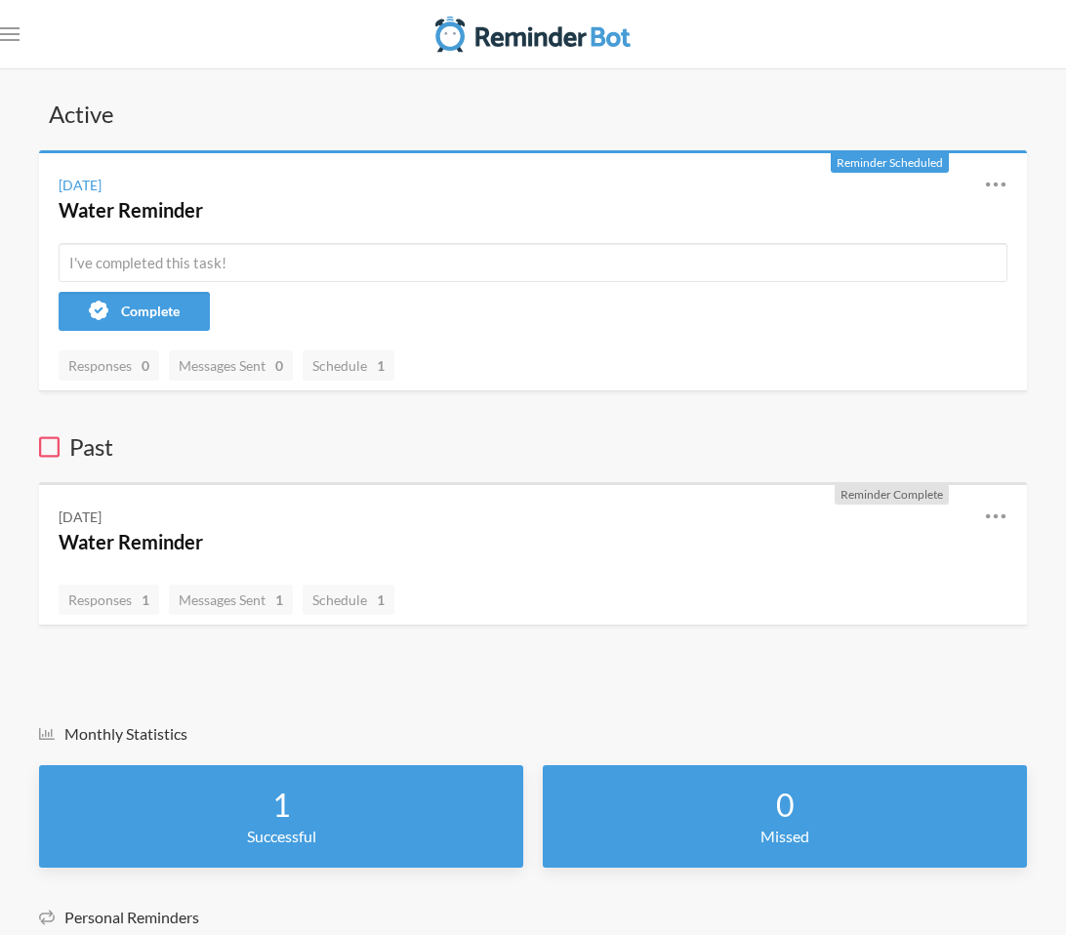
click at [221, 208] on h4 "Water Reminder" at bounding box center [507, 209] width 896 height 27
click at [1013, 172] on div "Saturday, August 30 Water Reminder Reschedule View History Edit" at bounding box center [533, 198] width 988 height 90
click at [851, 292] on link "Edit" at bounding box center [910, 297] width 166 height 30
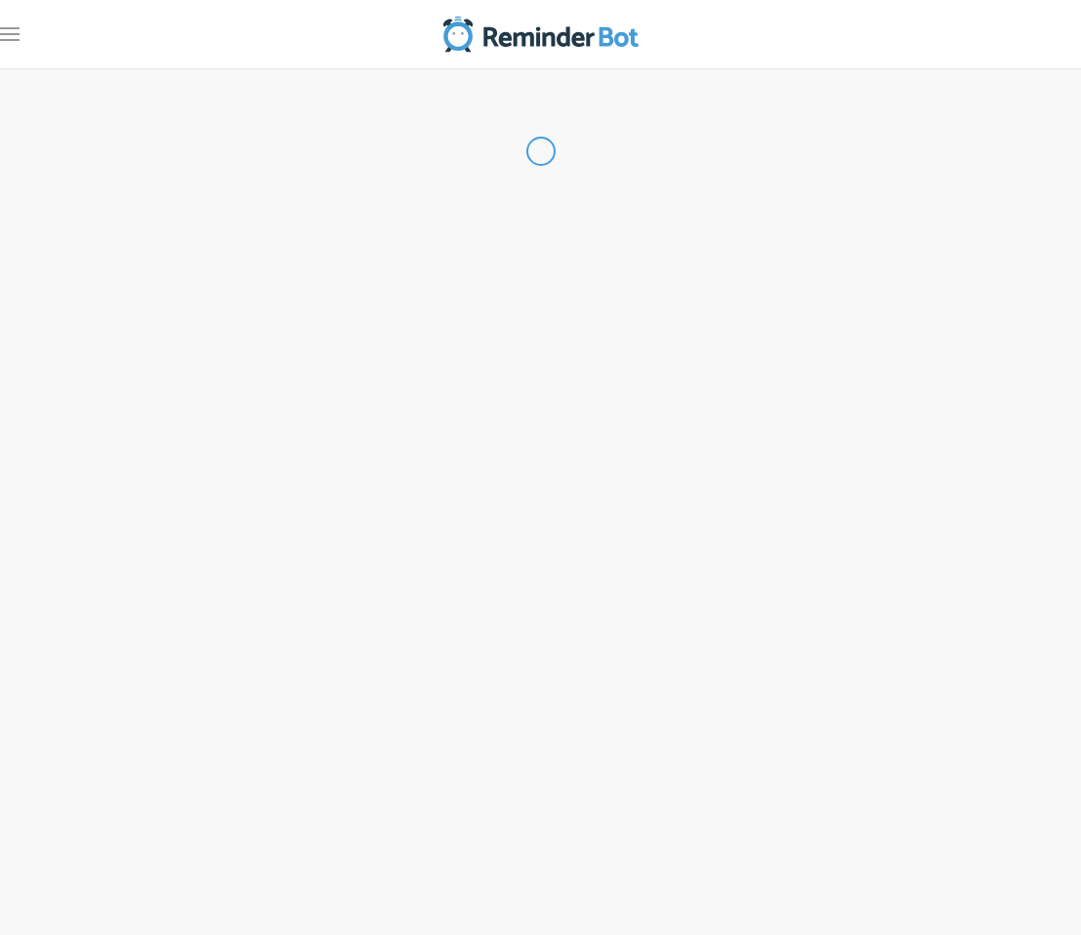
type input "Water Reminder"
select select "11:00:00"
select select "true"
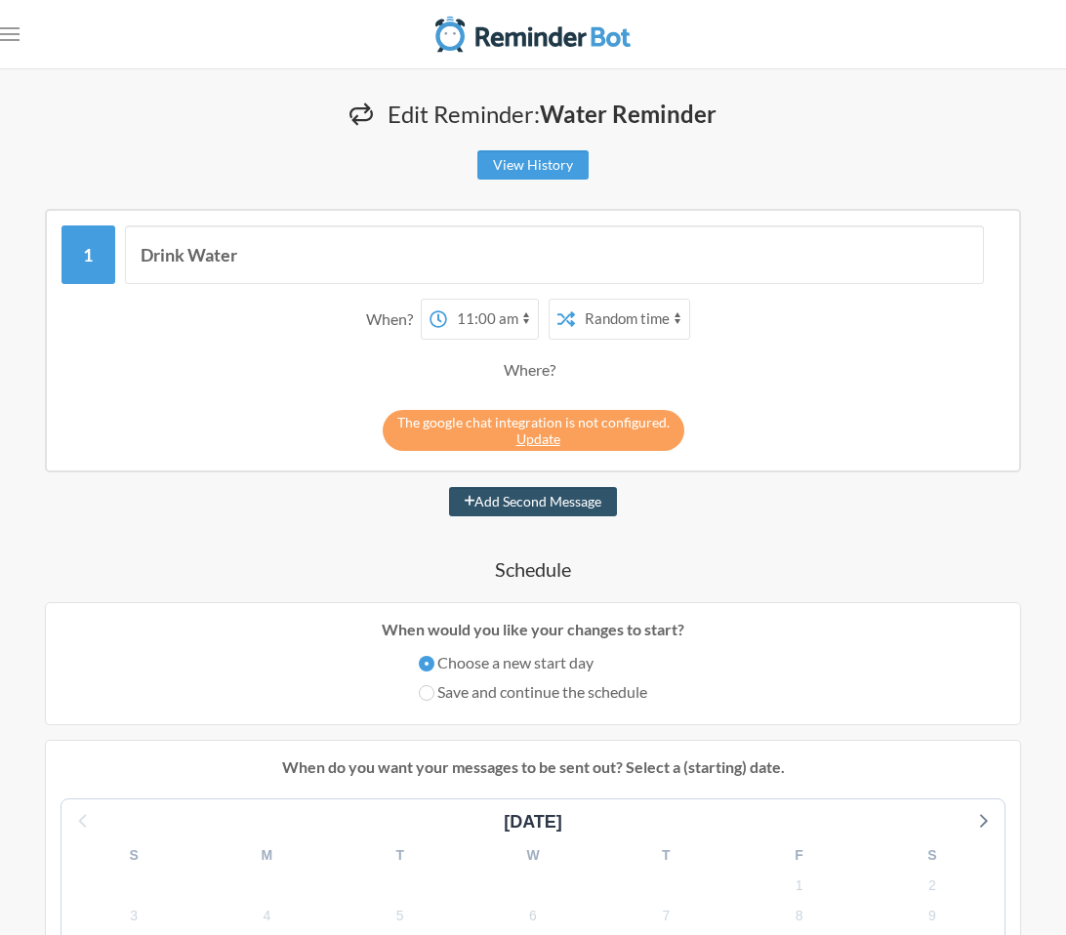
click at [21, 36] on nav ".uk-navbar-toggle-animate svg>[class*="line-"]{transition:0.2s ease-in-out;tran…" at bounding box center [533, 34] width 1066 height 68
click at [18, 36] on icon ".uk-navbar-toggle-animate svg>[class*="line-"]{transition:0.2s ease-in-out;tran…" at bounding box center [10, 34] width 20 height 20
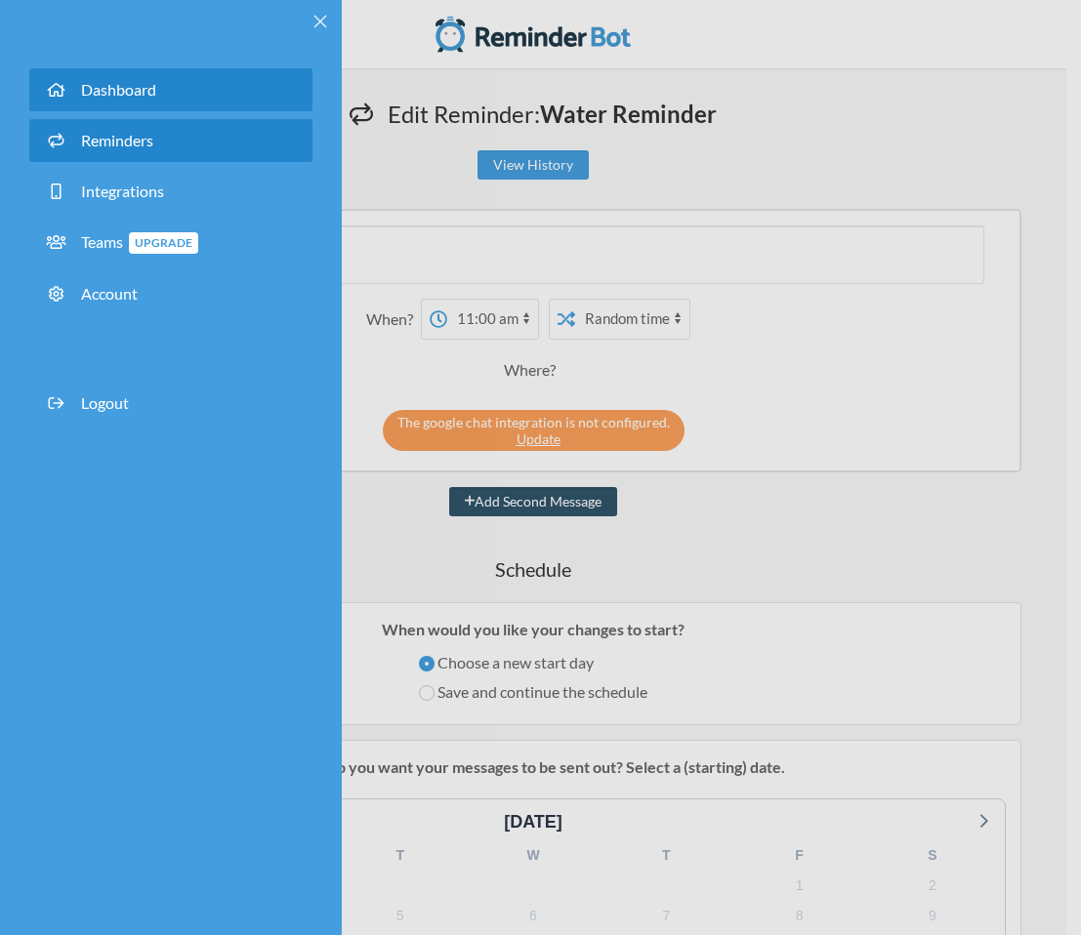
click at [173, 83] on link "Dashboard" at bounding box center [170, 89] width 283 height 43
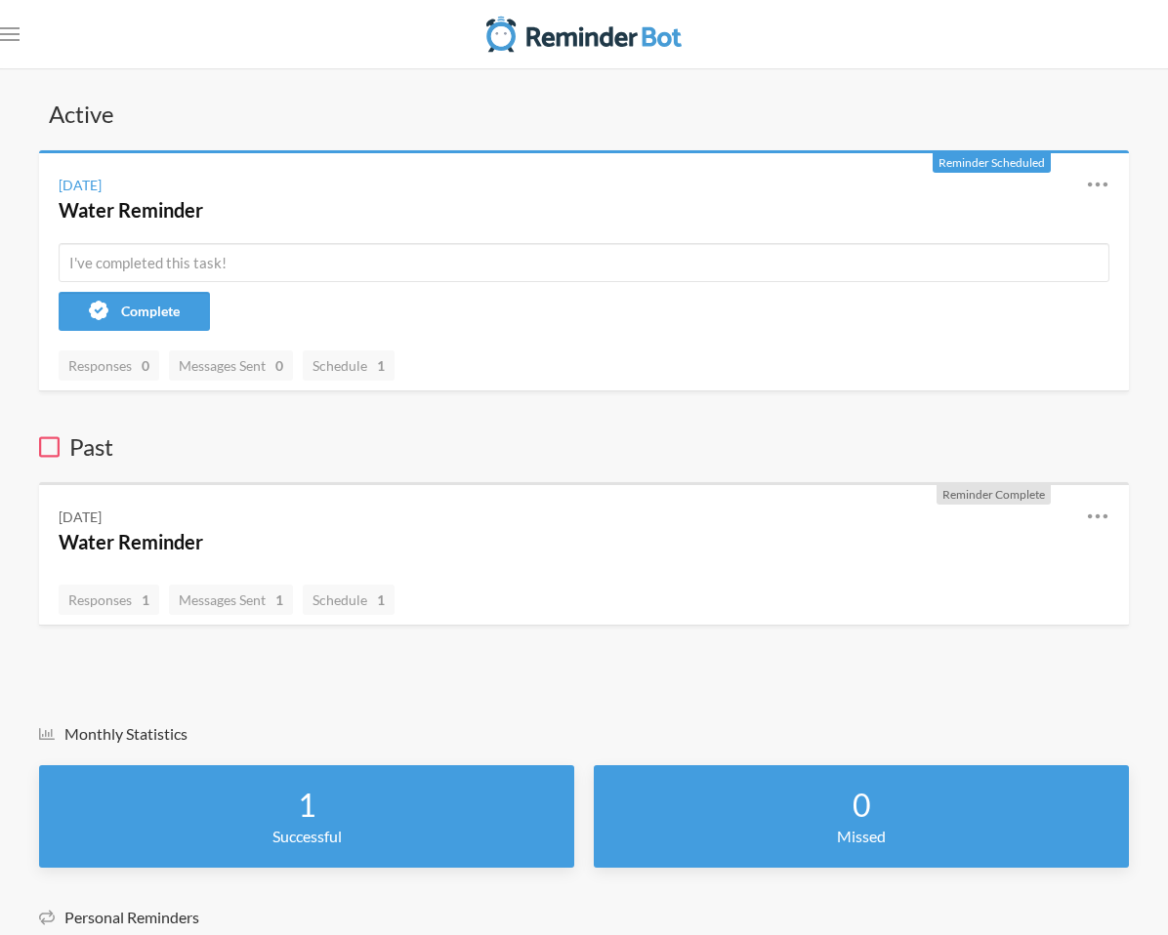
click at [0, 0] on span "Dashboard" at bounding box center [0, 0] width 0 height 0
click at [0, 0] on link "Contact Us" at bounding box center [0, 0] width 0 height 0
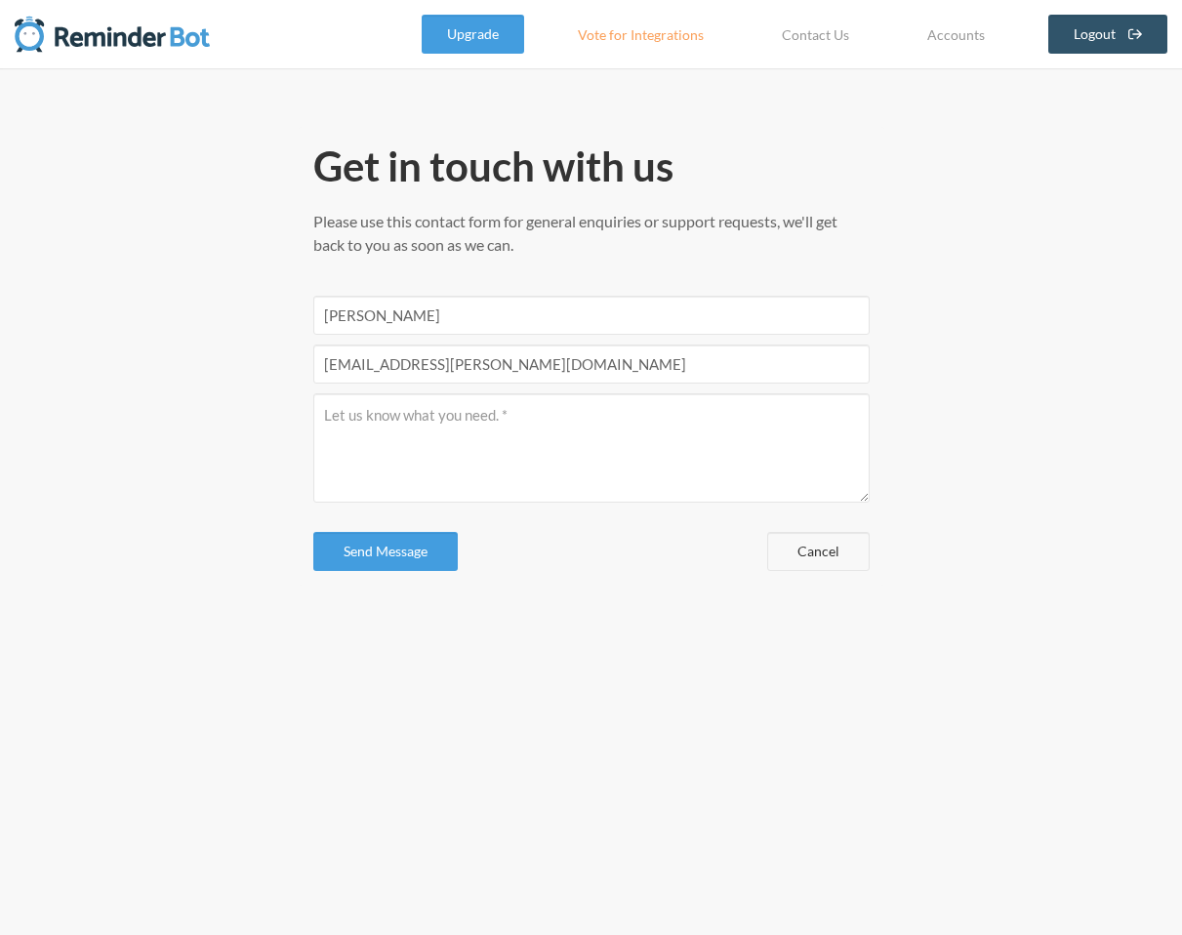
click at [42, 47] on img at bounding box center [112, 34] width 195 height 39
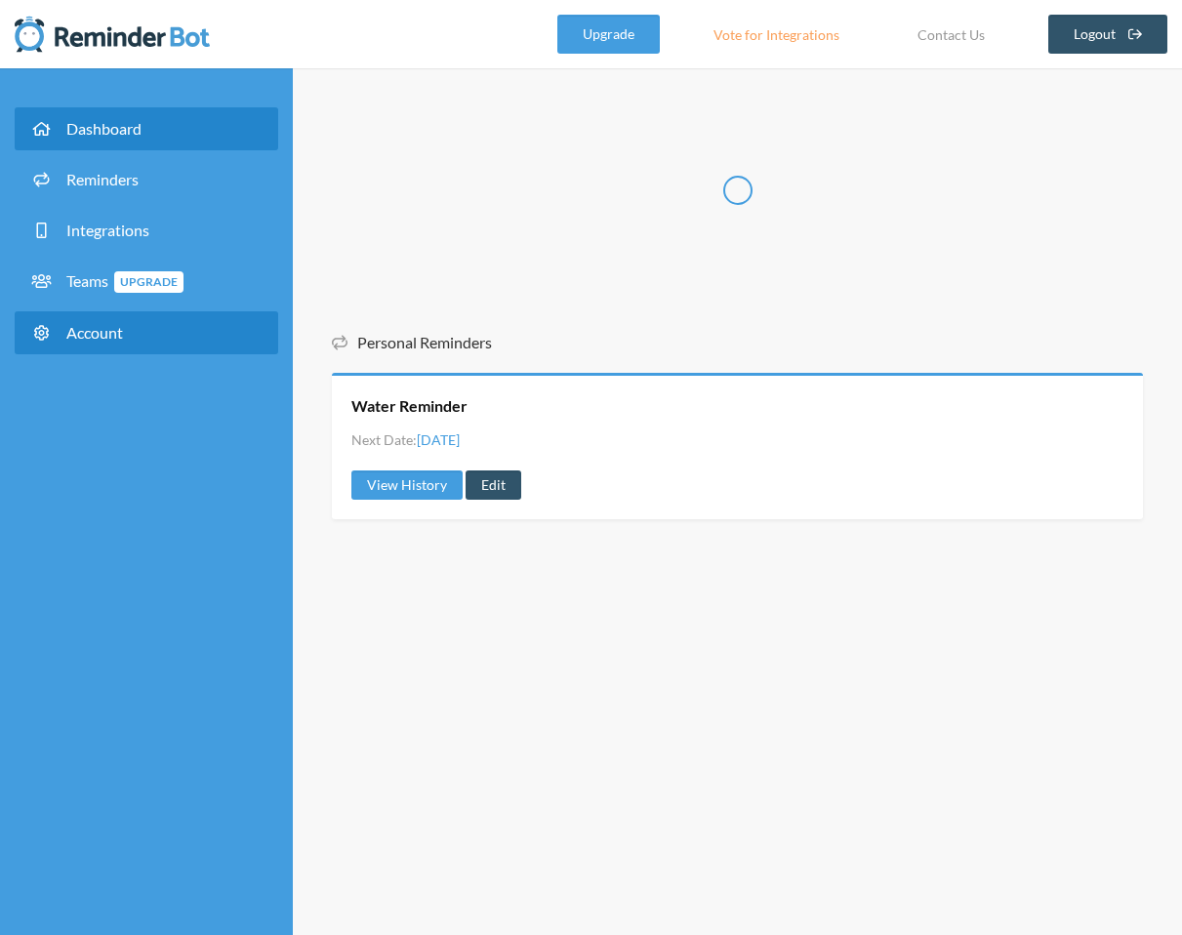
click at [103, 334] on span "Account" at bounding box center [94, 332] width 57 height 19
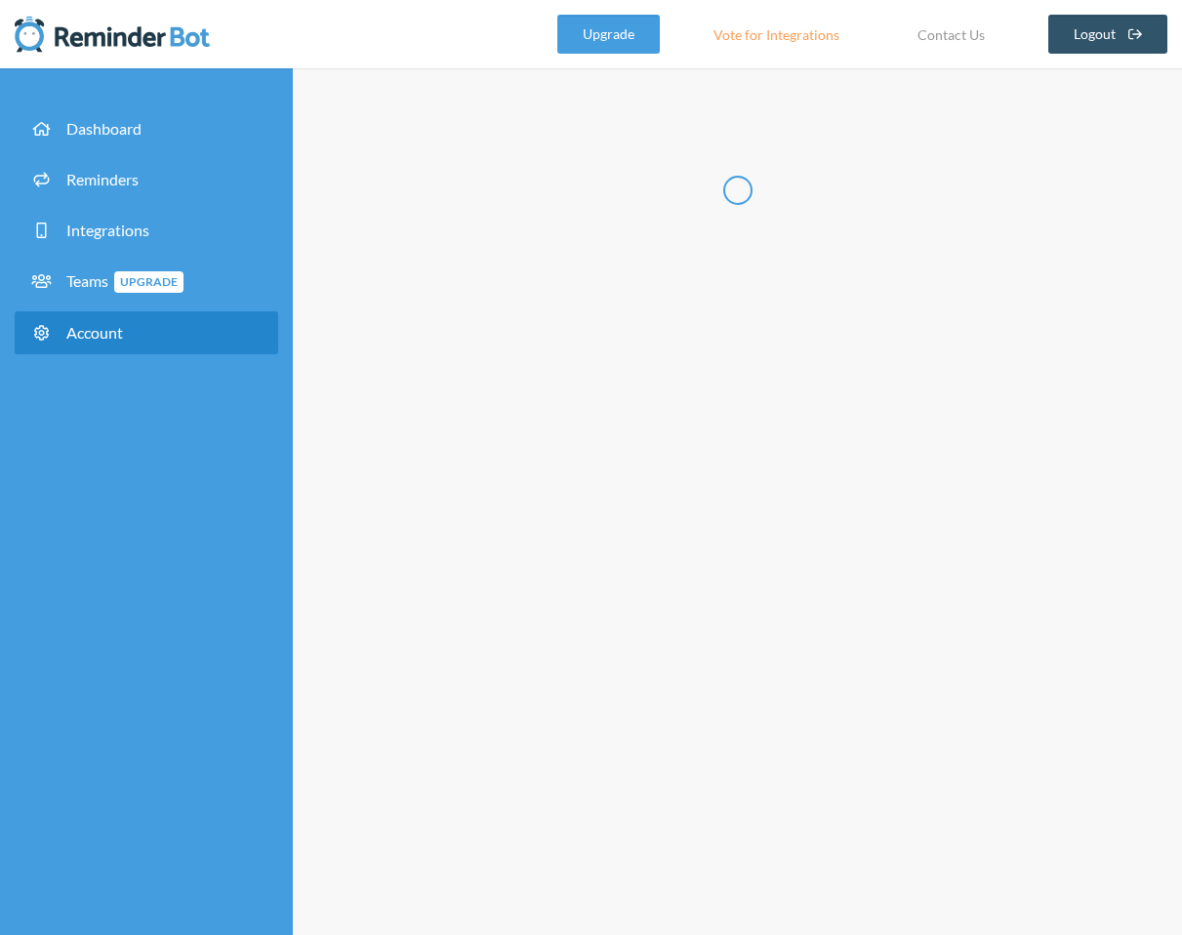
type input "****"
type input "*******"
type input "**********"
select select "**"
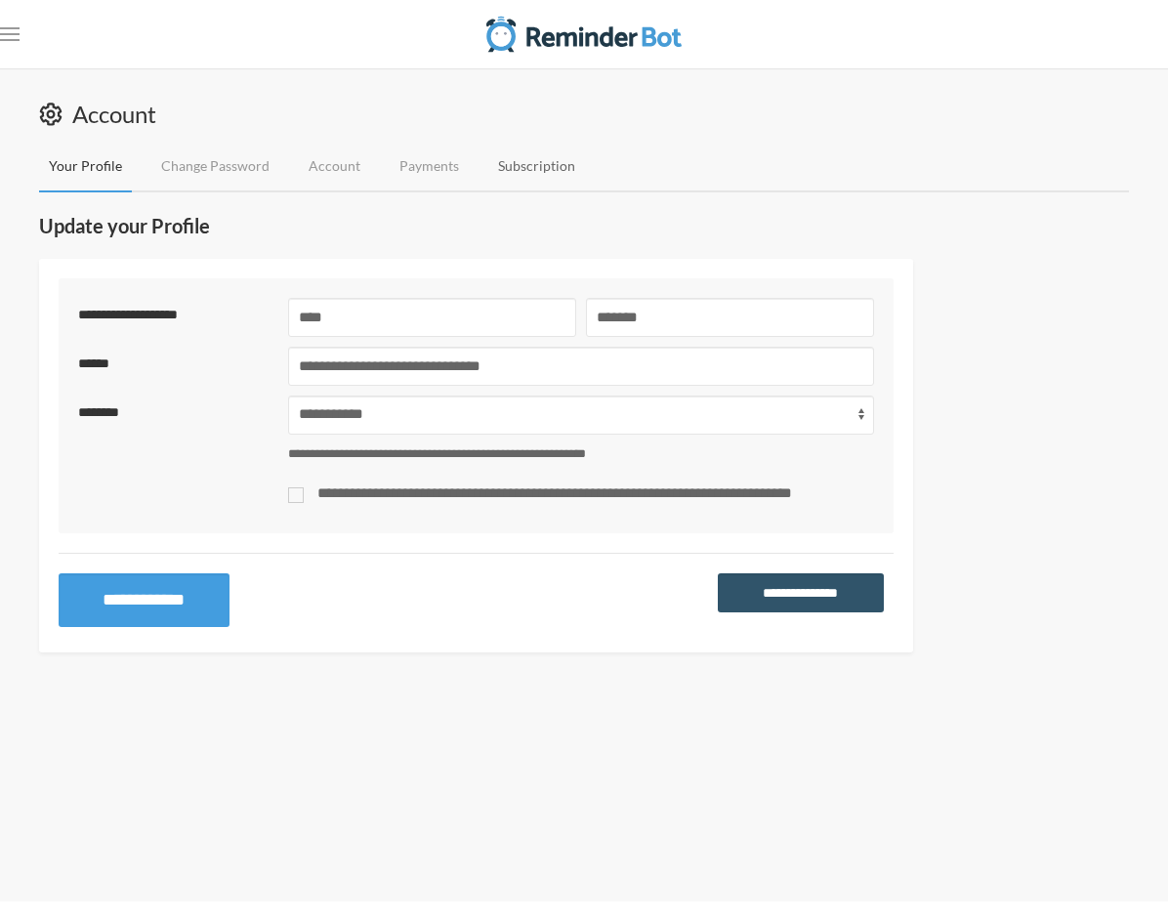
click at [585, 165] on link "Subscription" at bounding box center [536, 167] width 97 height 52
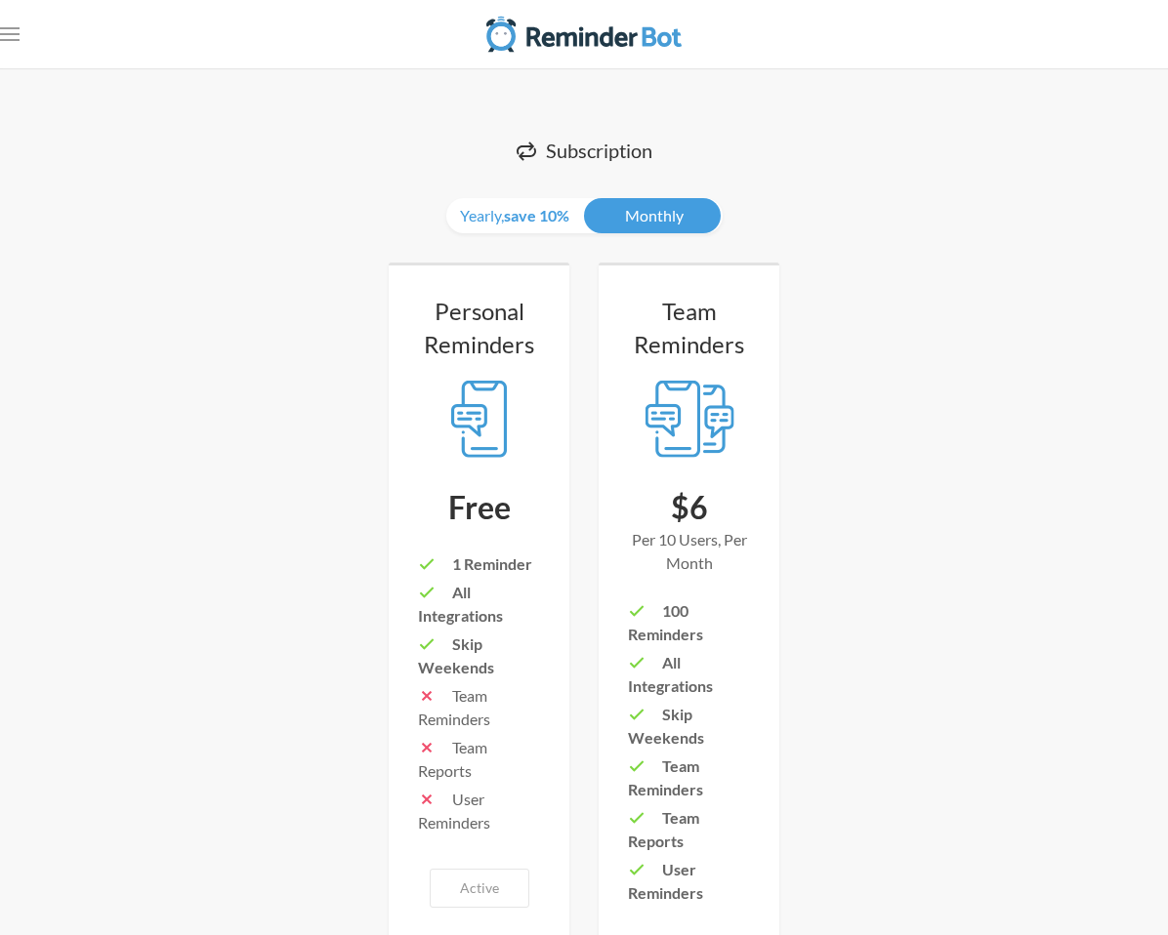
click at [0, 0] on img at bounding box center [0, 0] width 0 height 0
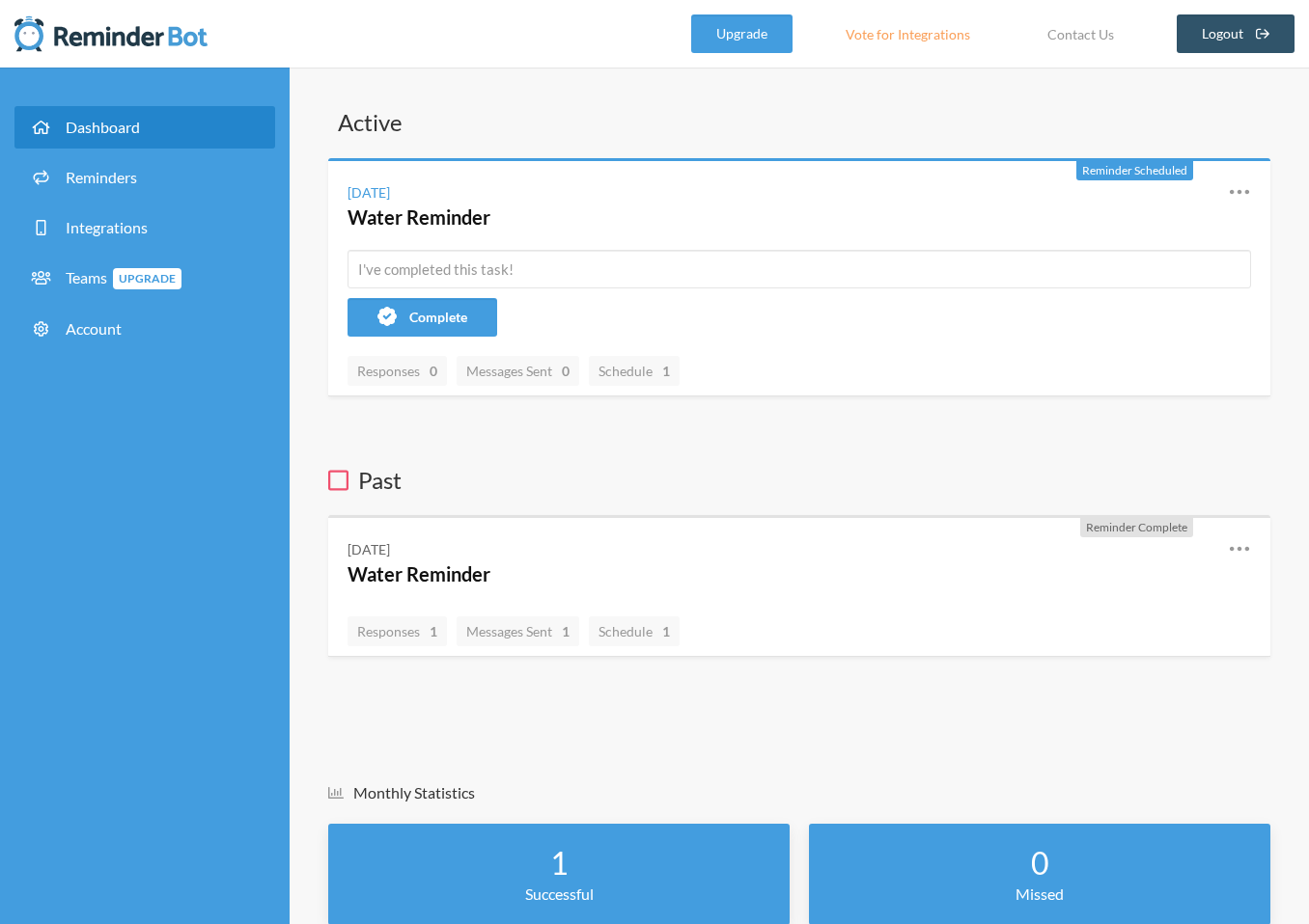
click at [127, 46] on img at bounding box center [111, 34] width 193 height 39
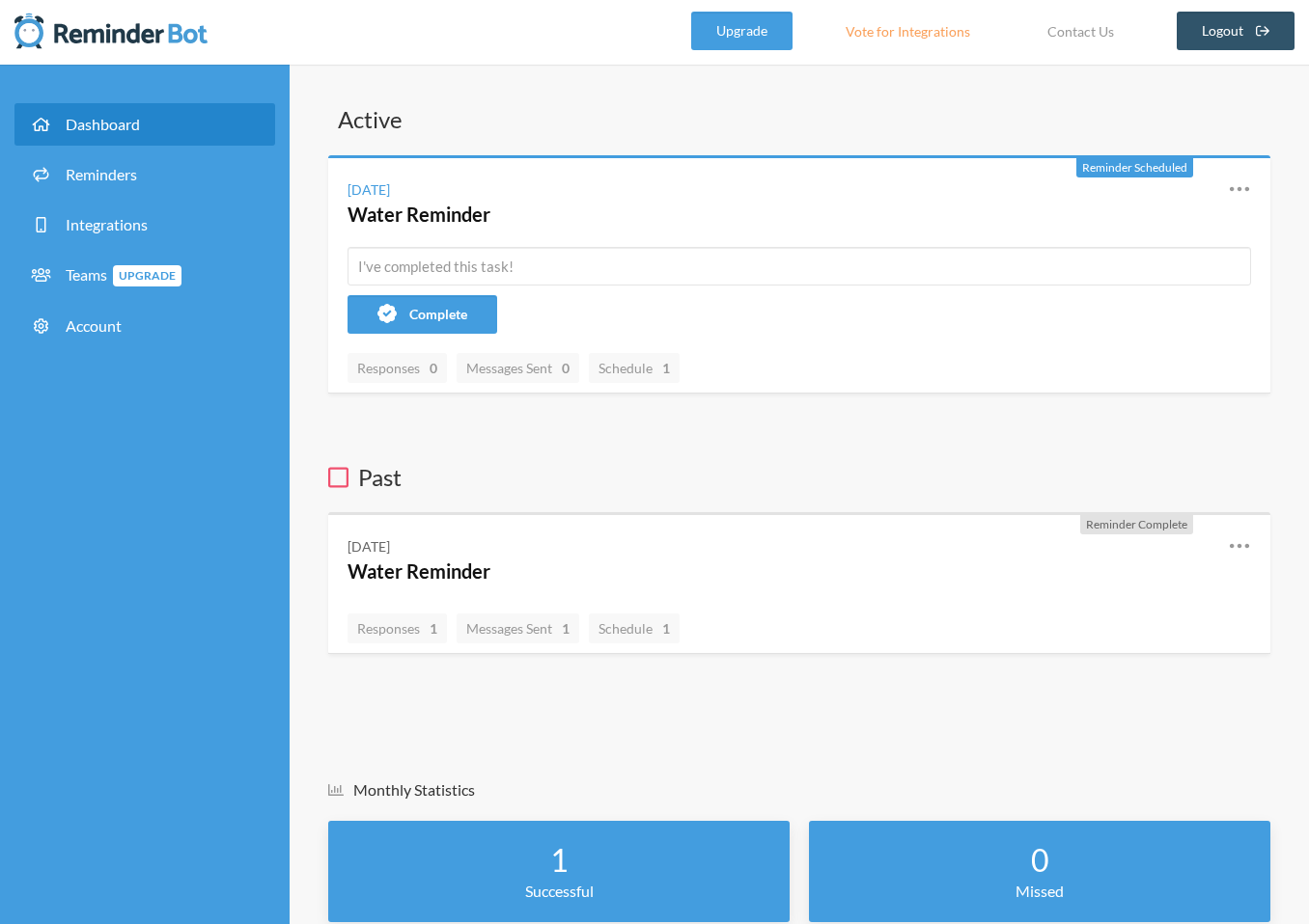
scroll to position [4, 0]
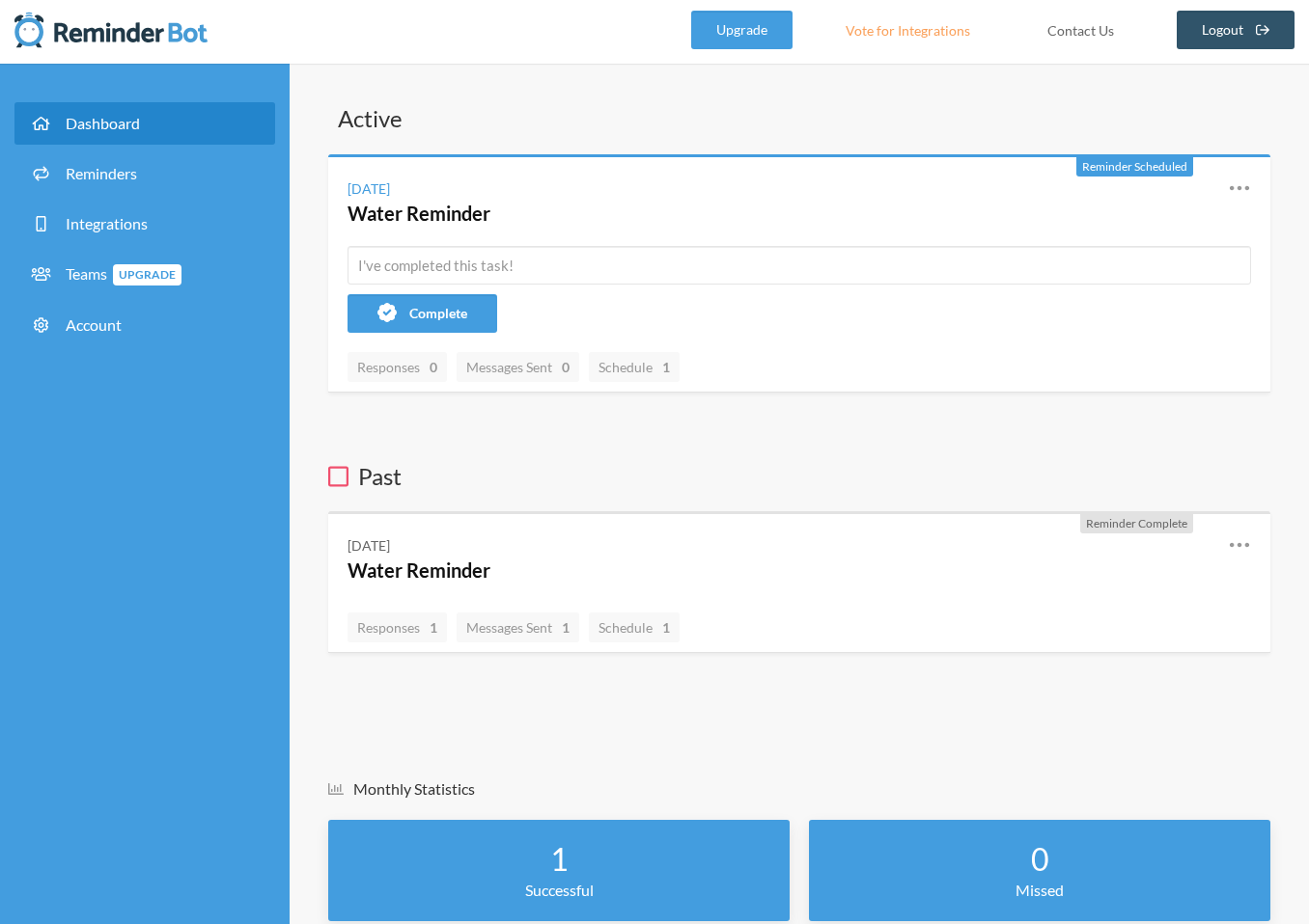
click at [1068, 34] on link "Contact Us" at bounding box center [1081, 30] width 115 height 39
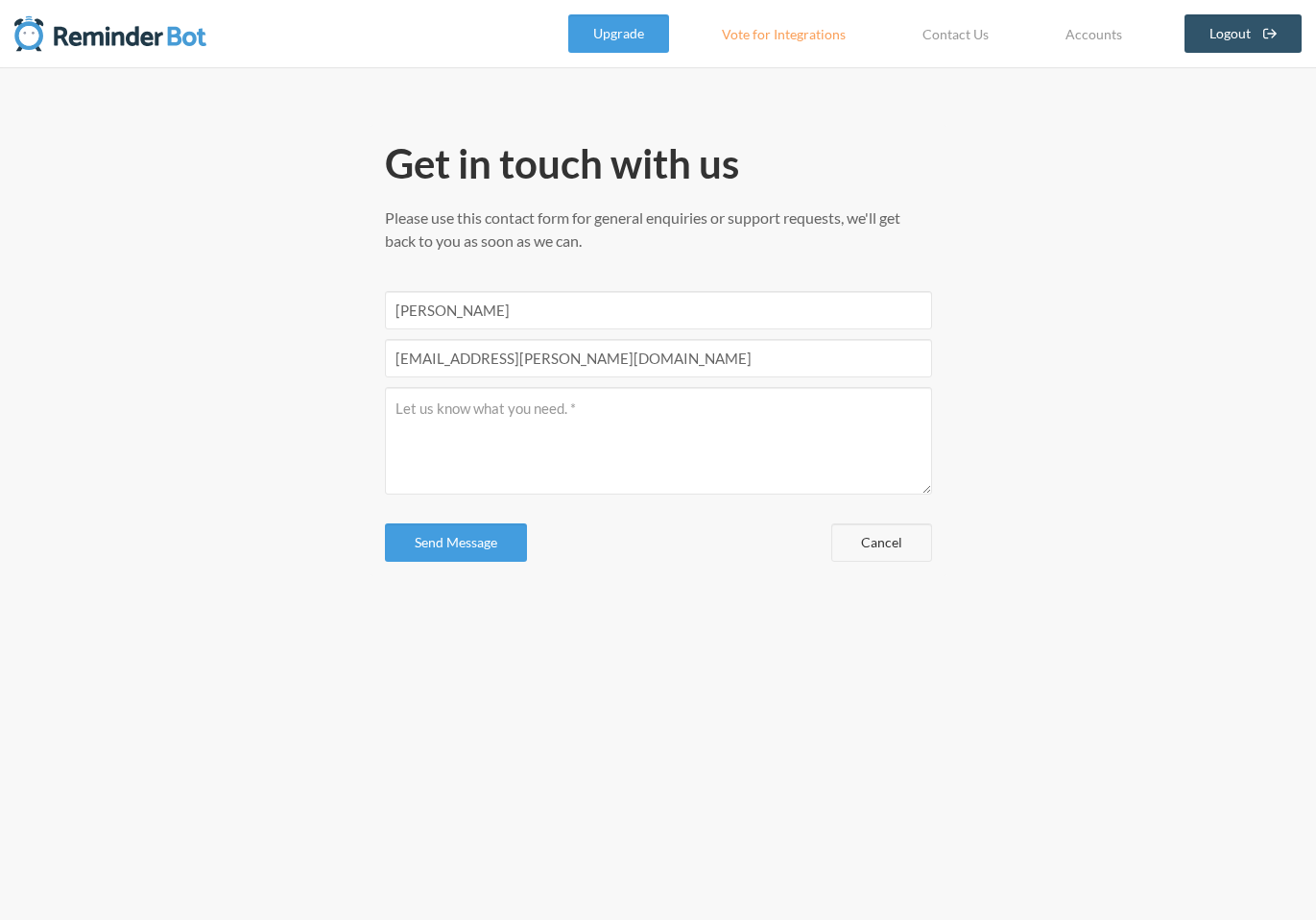
click at [165, 33] on img at bounding box center [110, 33] width 192 height 38
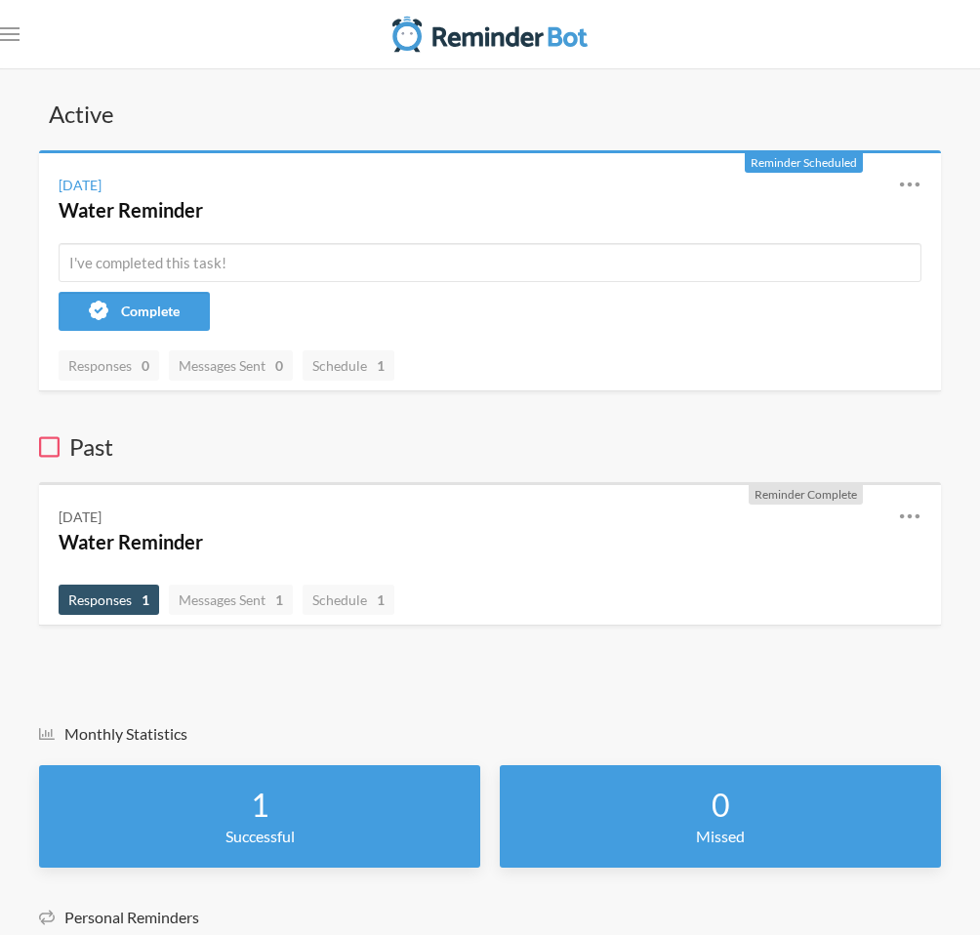
scroll to position [208, 0]
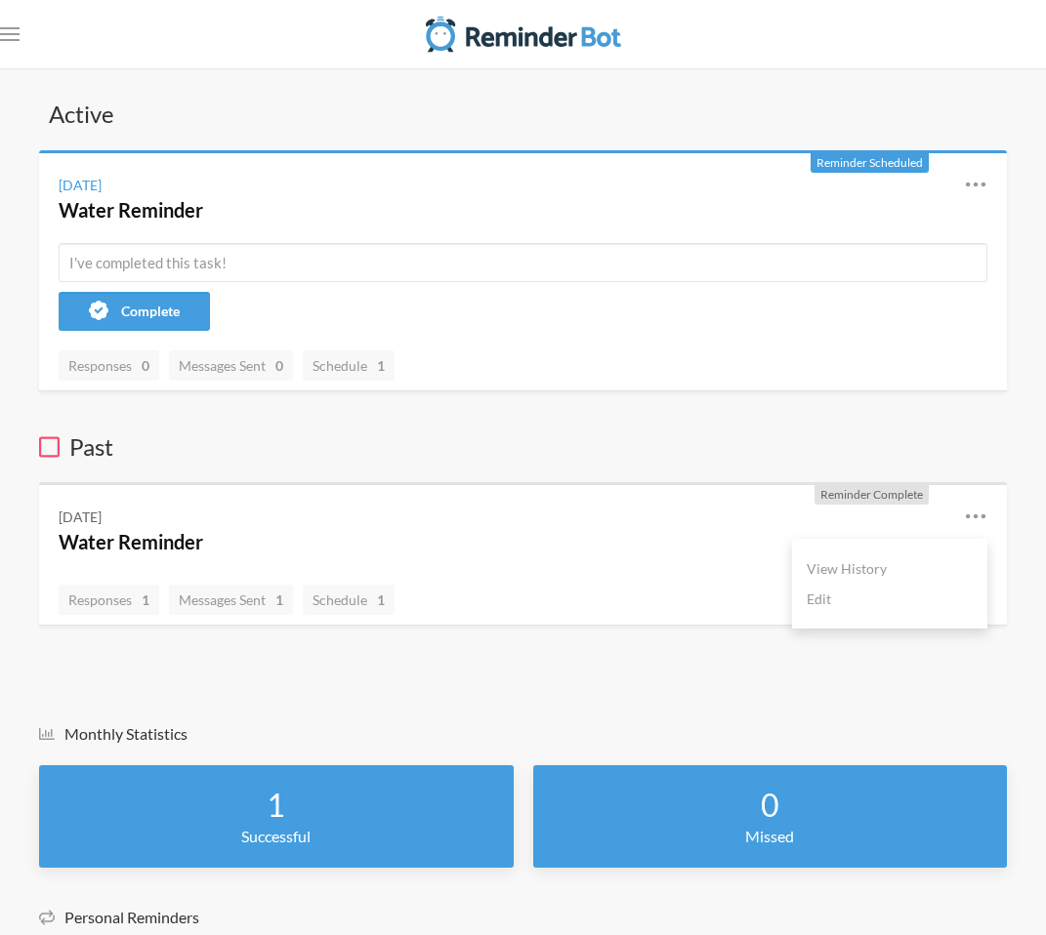
click at [679, 512] on icon at bounding box center [975, 516] width 23 height 23
click at [679, 603] on link "Edit" at bounding box center [889, 599] width 166 height 30
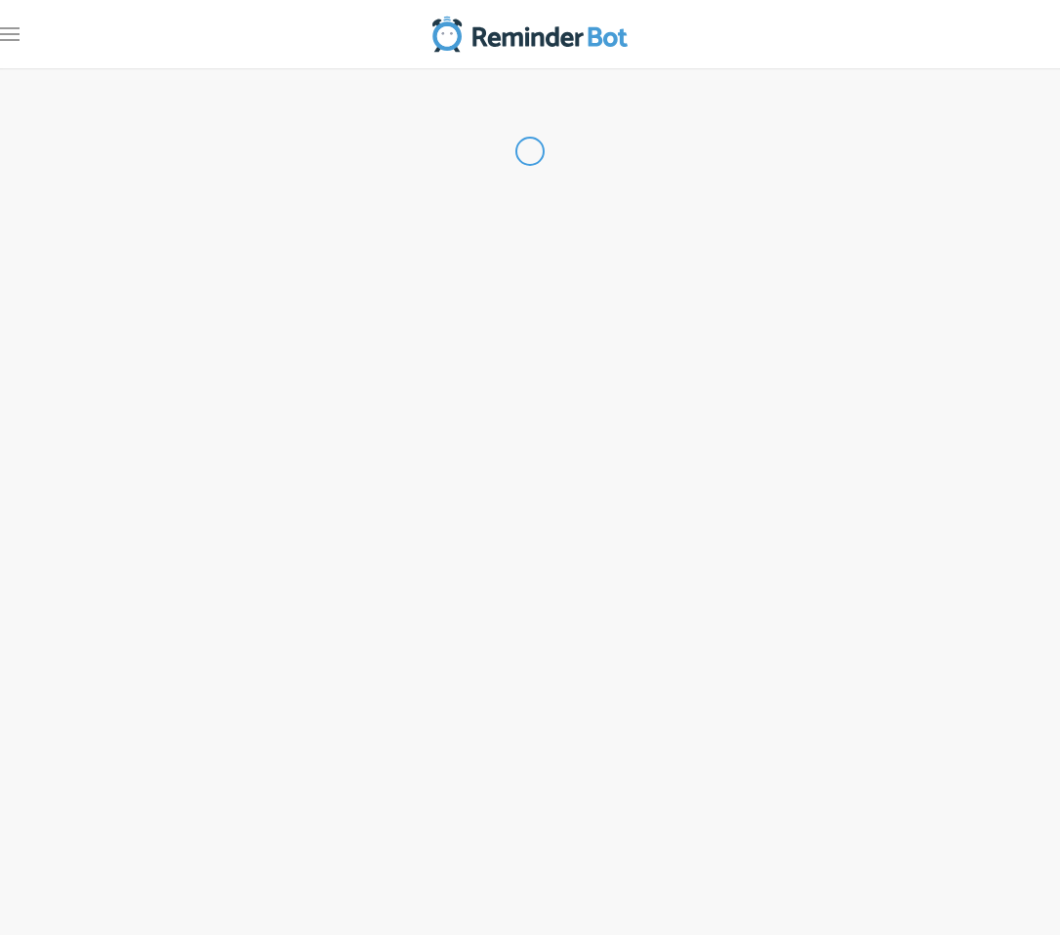
type input "Water Reminder"
select select "11:00:00"
select select "true"
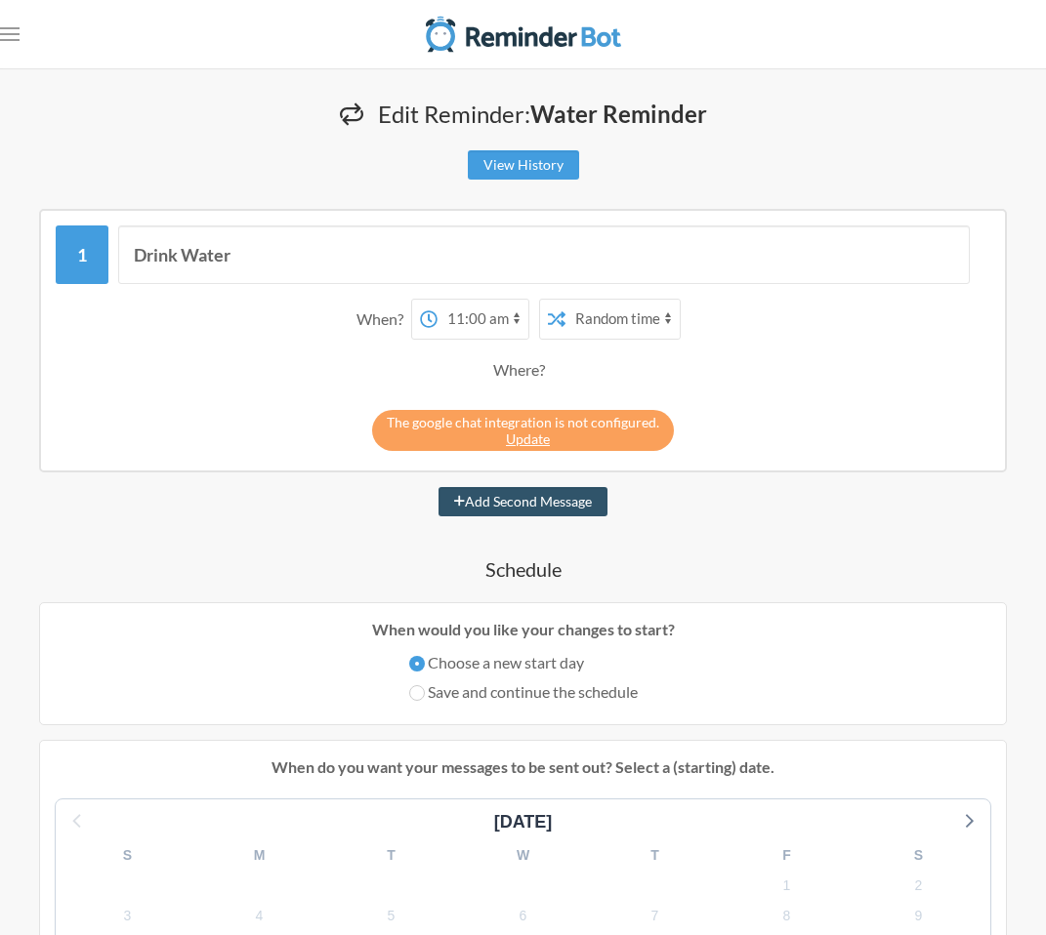
click at [524, 364] on div "Where?" at bounding box center [523, 370] width 60 height 41
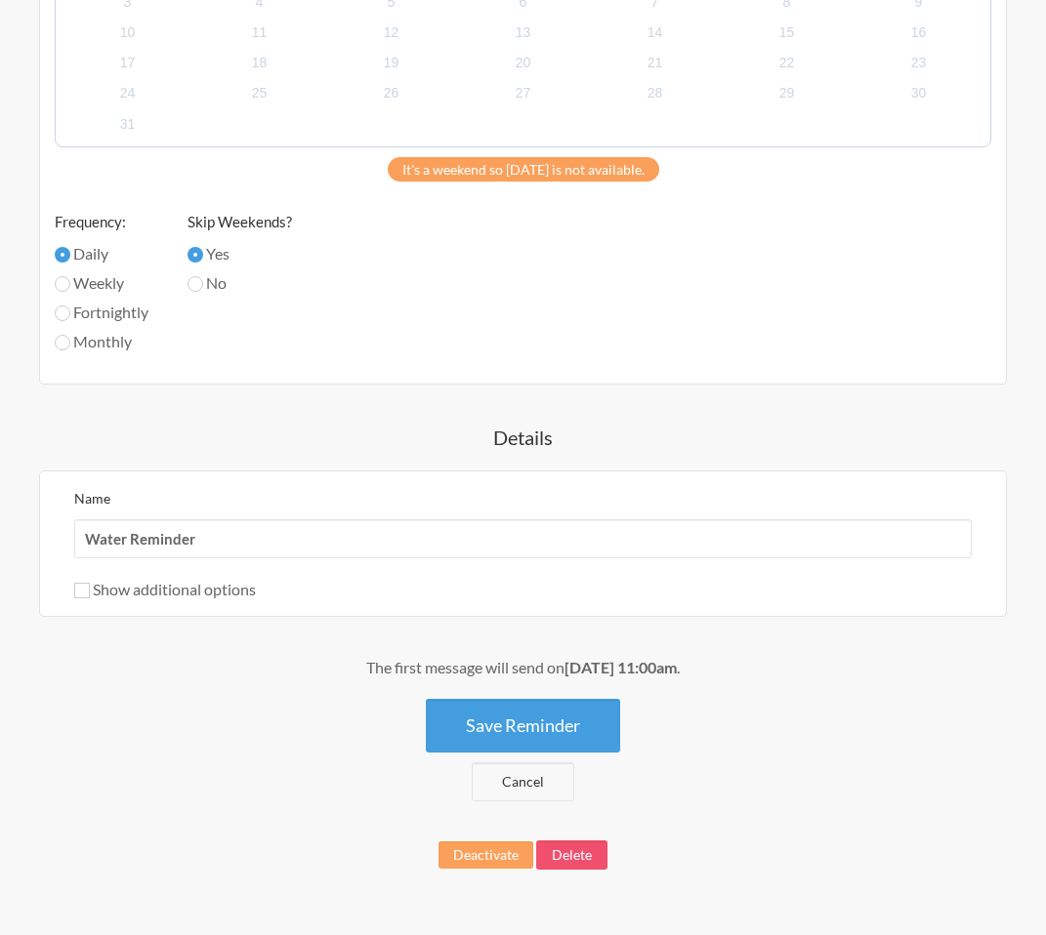
scroll to position [917, 0]
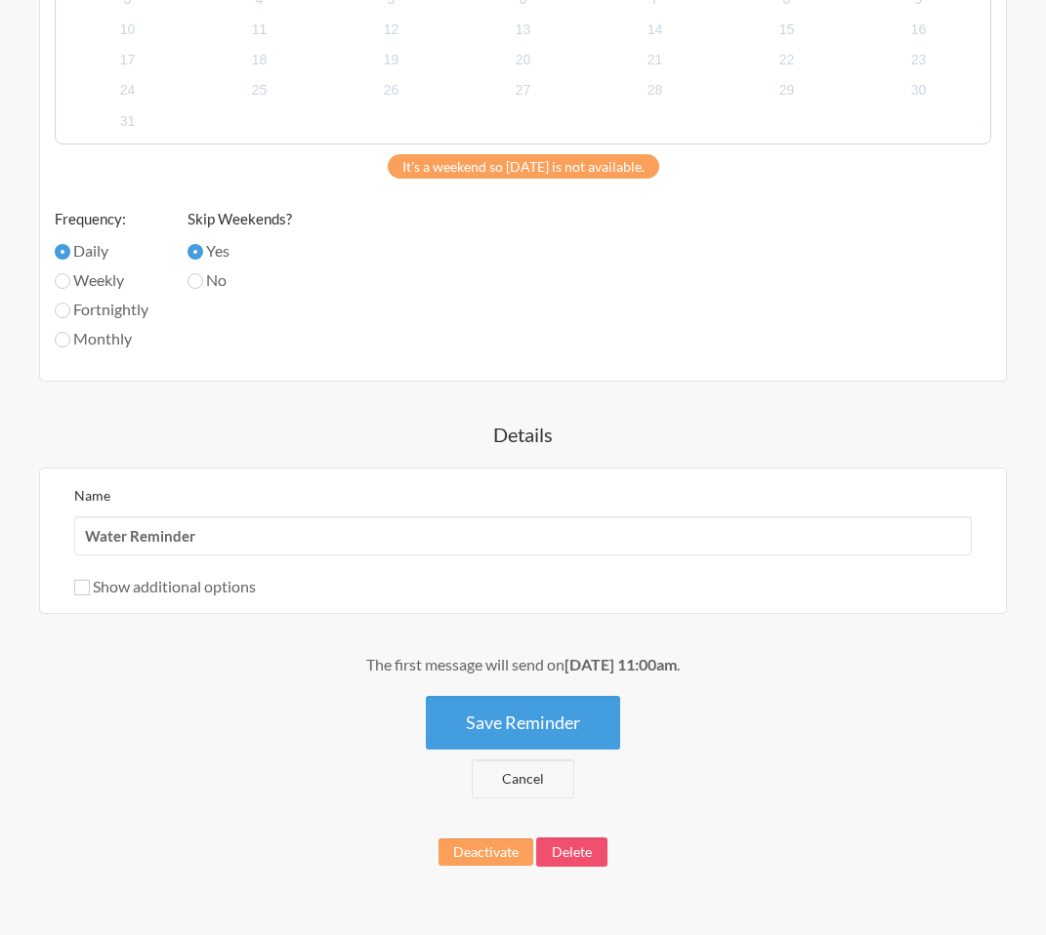
click at [488, 866] on div "Deactivate Delete" at bounding box center [522, 852] width 967 height 29
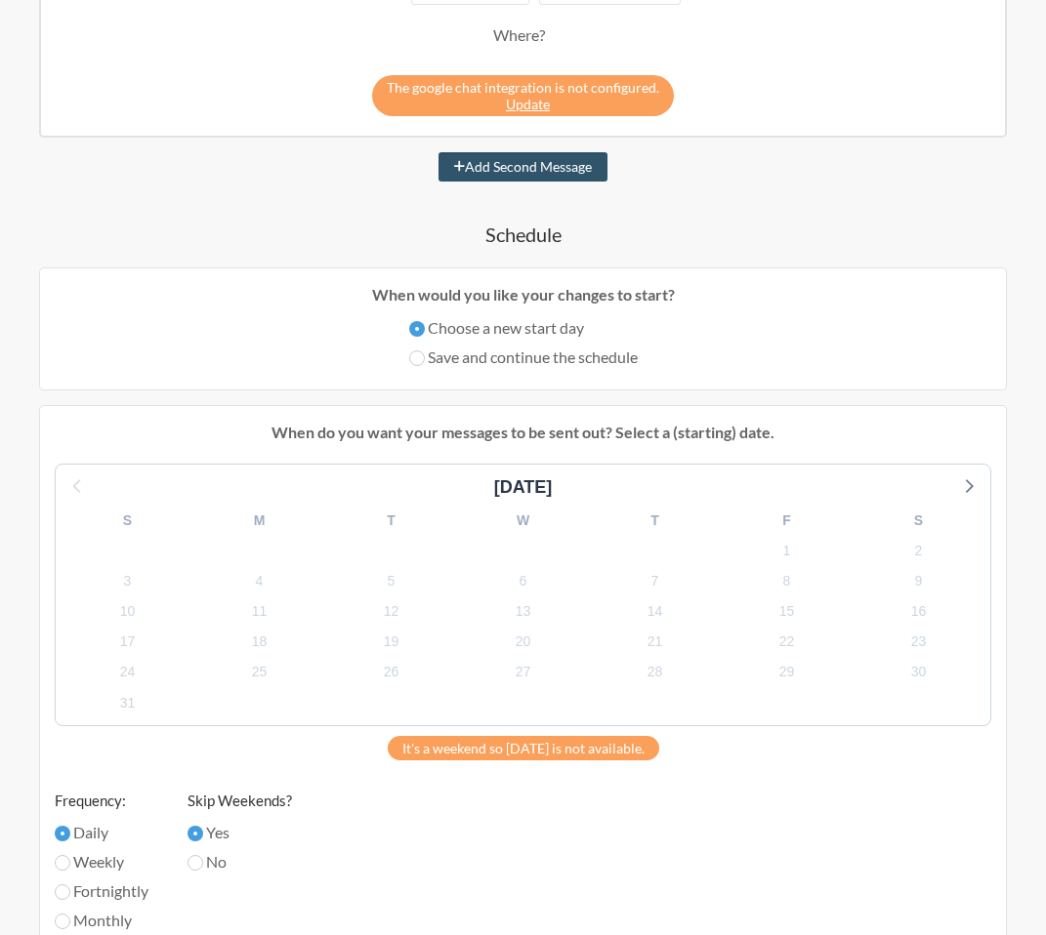
scroll to position [21, 0]
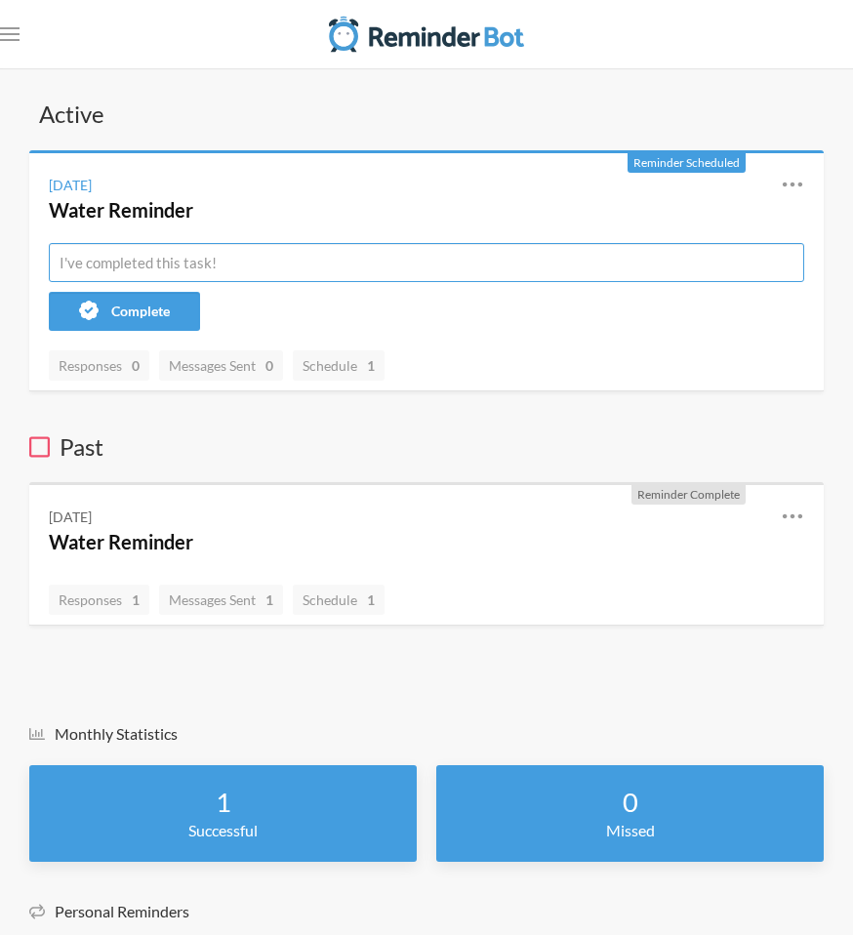
click at [336, 277] on input "text" at bounding box center [427, 262] width 756 height 39
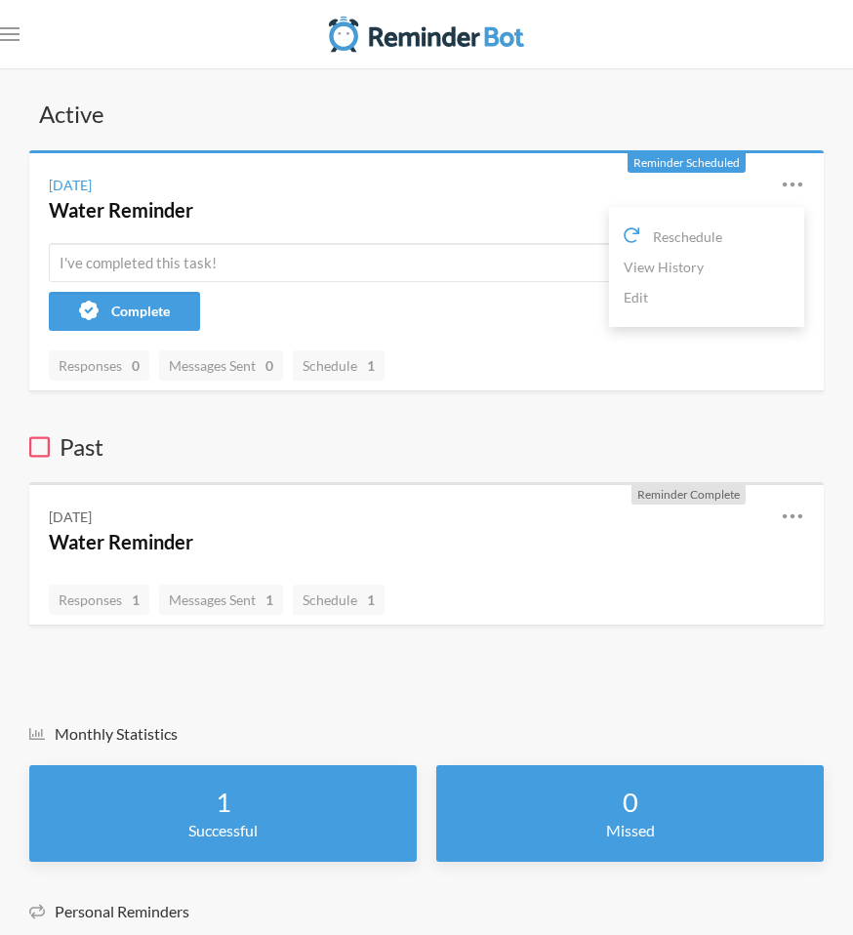
click at [649, 179] on icon at bounding box center [792, 184] width 23 height 23
click at [354, 135] on div "Active Reminder Scheduled [DATE] Water Reminder Reschedule View History Edit Co…" at bounding box center [426, 245] width 795 height 294
click at [92, 194] on div "[DATE]" at bounding box center [70, 185] width 43 height 21
click at [92, 180] on div "[DATE]" at bounding box center [70, 185] width 43 height 21
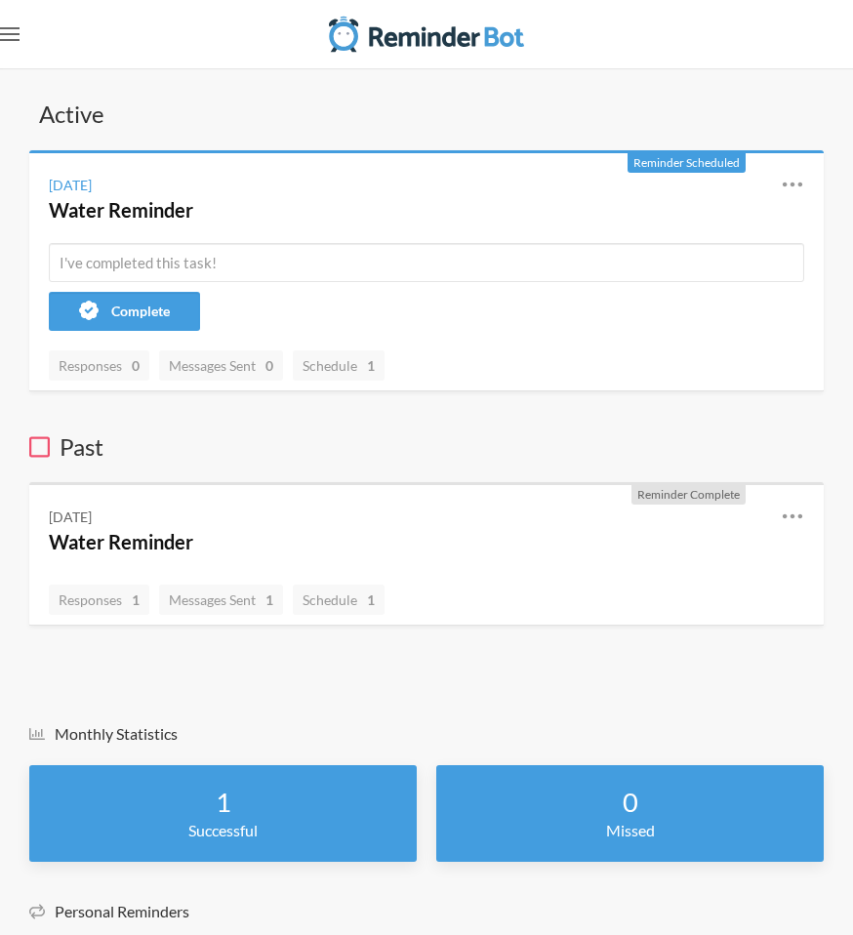
click at [16, 47] on link ".uk-navbar-toggle-animate svg>[class*="line-"]{transition:0.2s ease-in-out;tran…" at bounding box center [10, 34] width 20 height 39
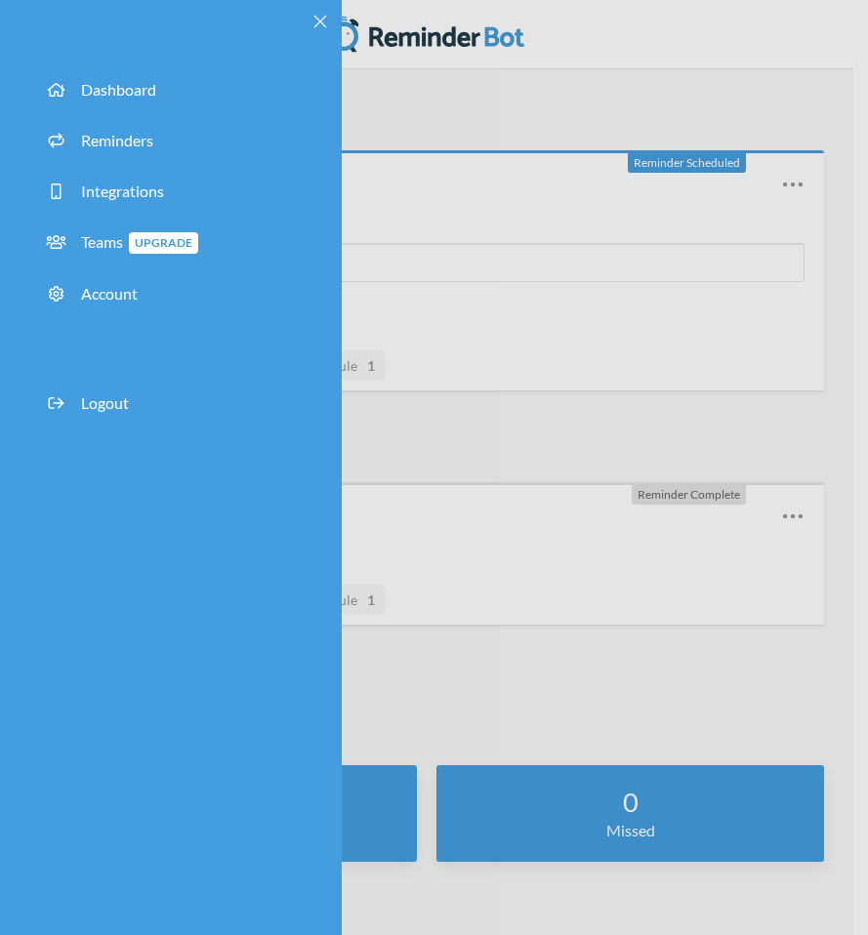
click at [307, 24] on div "Dashboard Reminders Integrations Teams Upgrade Account Logout" at bounding box center [171, 467] width 342 height 935
click at [313, 22] on icon "Close" at bounding box center [320, 22] width 14 height 14
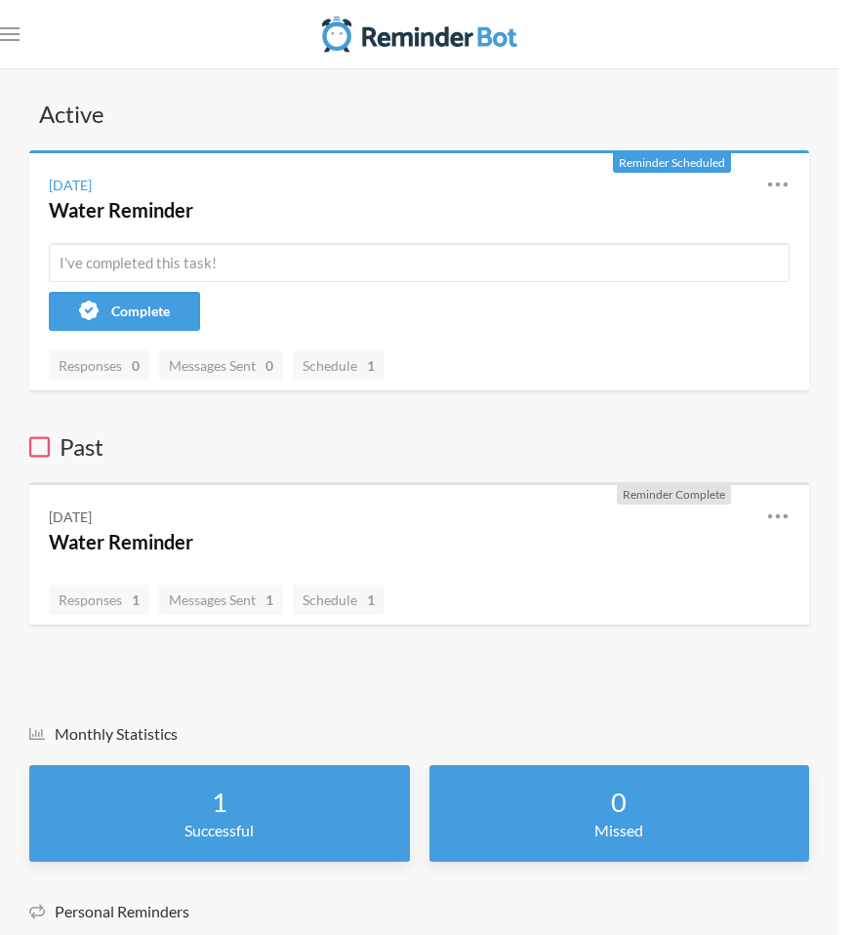
click at [309, 164] on div "Saturday, August 30 Water Reminder Reschedule View History Edit" at bounding box center [419, 198] width 780 height 90
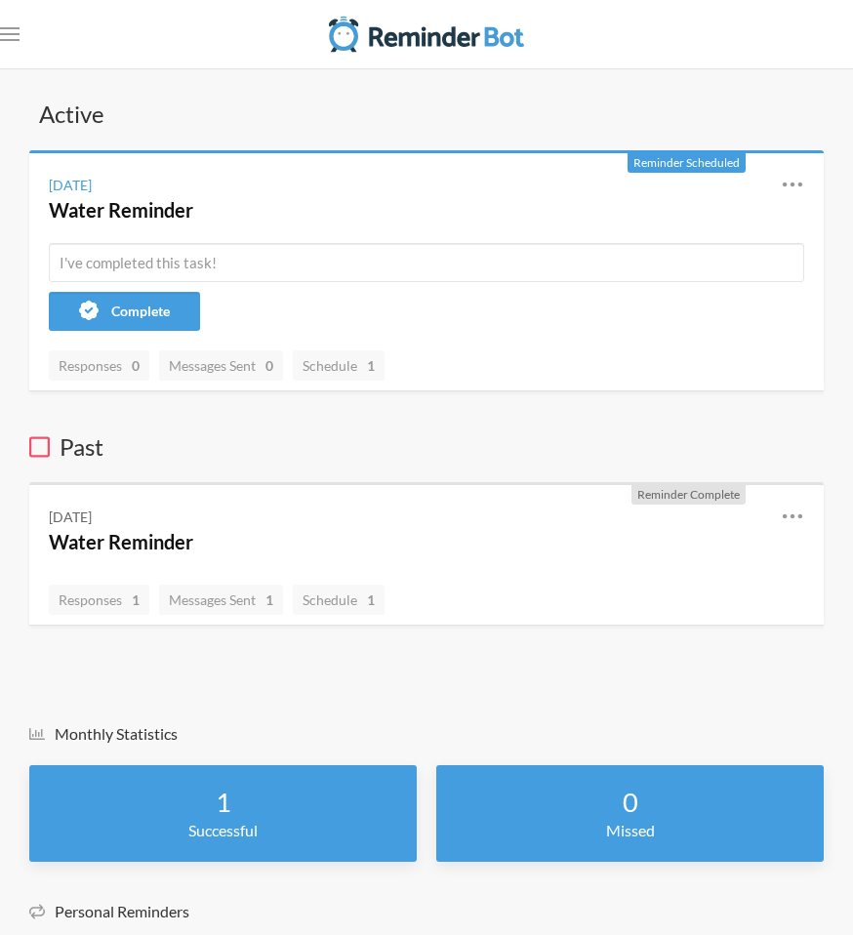
click at [32, 444] on icon at bounding box center [39, 446] width 21 height 23
